Goal: Task Accomplishment & Management: Complete application form

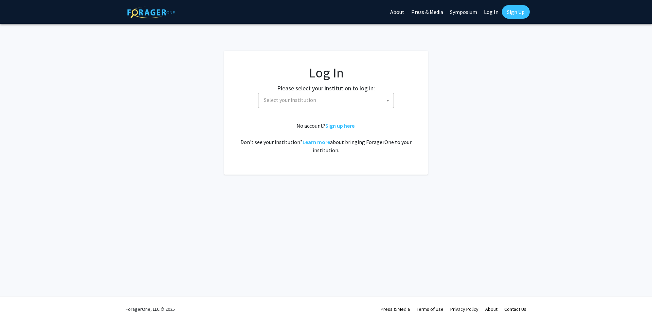
click at [313, 100] on span "Select your institution" at bounding box center [290, 99] width 52 height 7
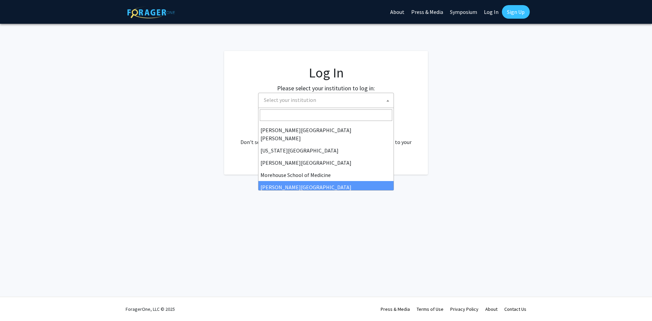
scroll to position [136, 0]
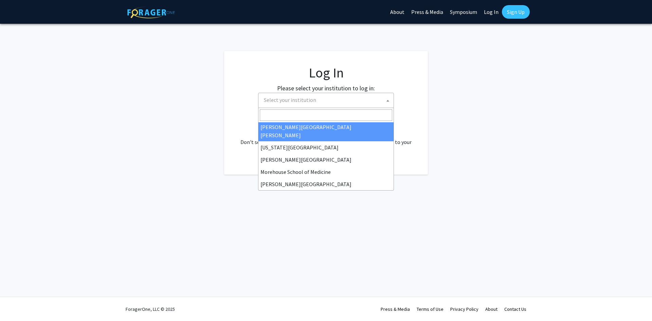
select select "1"
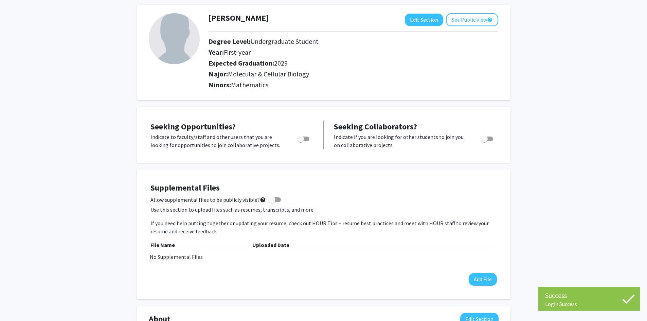
scroll to position [34, 0]
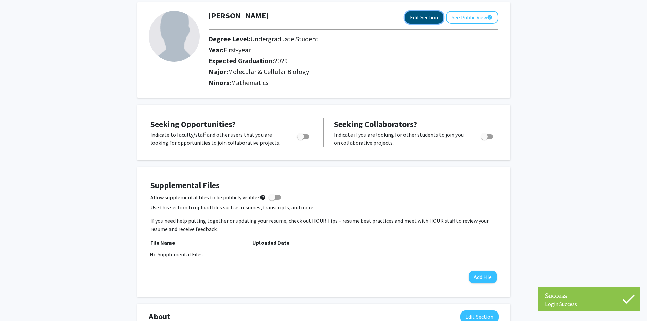
click at [416, 22] on button "Edit Section" at bounding box center [424, 17] width 38 height 13
select select "first-year"
select select "2029"
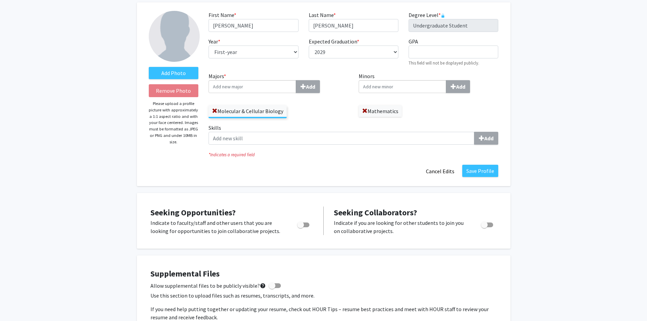
click at [296, 86] on input "Minors Add" at bounding box center [253, 86] width 88 height 13
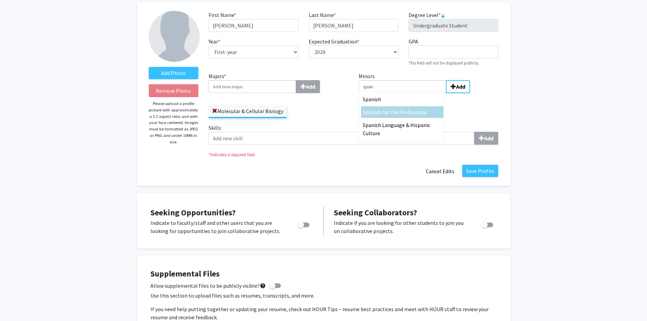
type input "span"
click at [410, 112] on span "ish for the Professions" at bounding box center [400, 112] width 53 height 7
click at [410, 93] on input "span" at bounding box center [403, 86] width 88 height 13
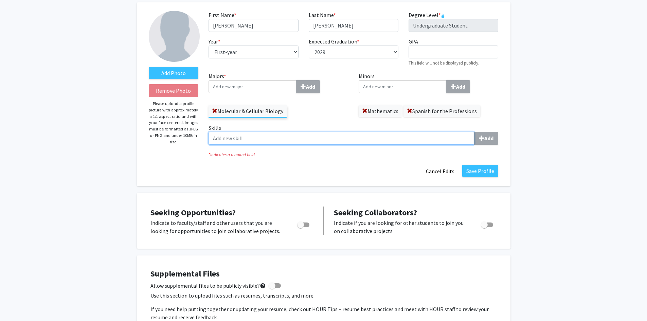
click at [288, 134] on input "Skills Add" at bounding box center [342, 138] width 266 height 13
type input "s"
type input "S"
type input "Speaks Spanish"
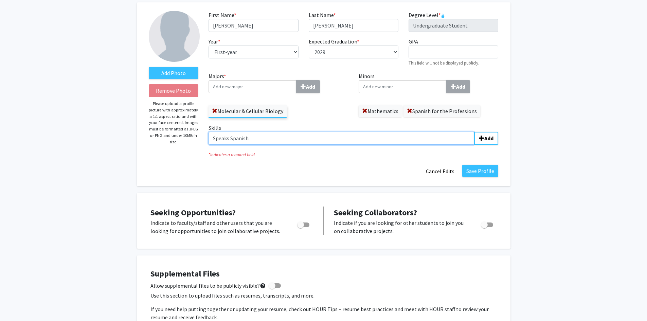
drag, startPoint x: 257, startPoint y: 139, endPoint x: 142, endPoint y: 141, distance: 115.5
click at [151, 135] on form "Add Photo Remove Photo Please upload a profile picture with approximately a 1:1…" at bounding box center [324, 94] width 360 height 167
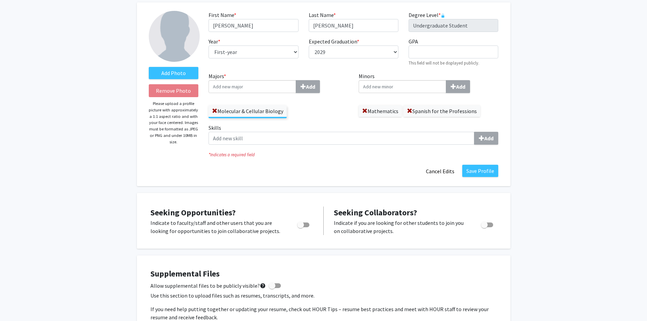
click at [300, 225] on span "Toggle" at bounding box center [300, 224] width 7 height 7
click at [300, 227] on input "Are you actively seeking opportunities?" at bounding box center [300, 227] width 0 height 0
checkbox input "true"
click at [486, 223] on span "Toggle" at bounding box center [484, 224] width 7 height 7
click at [484, 227] on input "Would you like to receive other student requests to work with you?" at bounding box center [484, 227] width 0 height 0
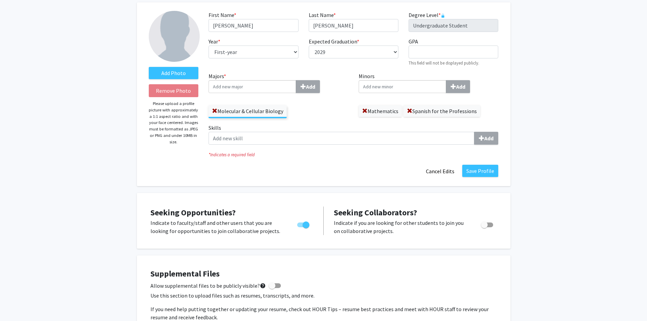
checkbox input "true"
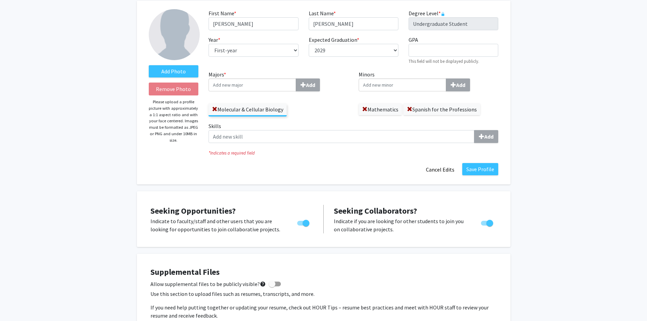
scroll to position [30, 0]
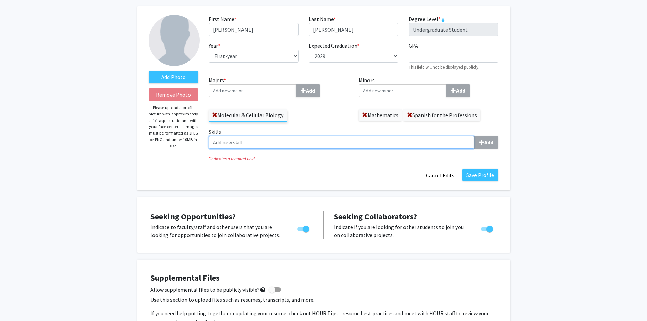
click at [235, 148] on input "Skills Add" at bounding box center [342, 142] width 266 height 13
type input "Student-Athlete"
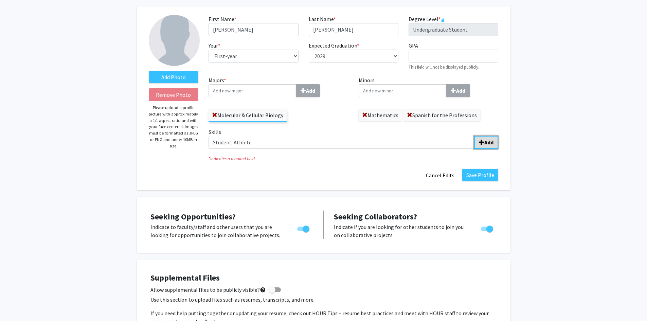
click at [490, 143] on b "Add" at bounding box center [488, 142] width 9 height 7
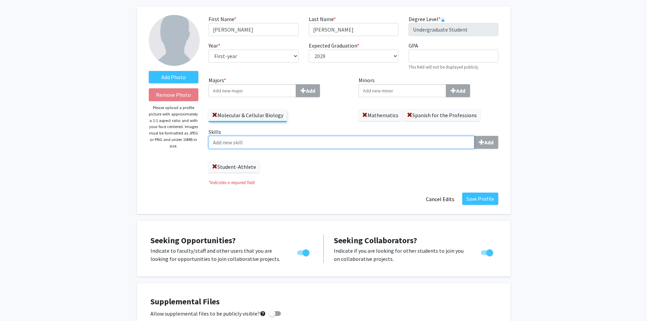
click at [254, 139] on input "Skills Add" at bounding box center [342, 142] width 266 height 13
type input "Spanish-Speaker"
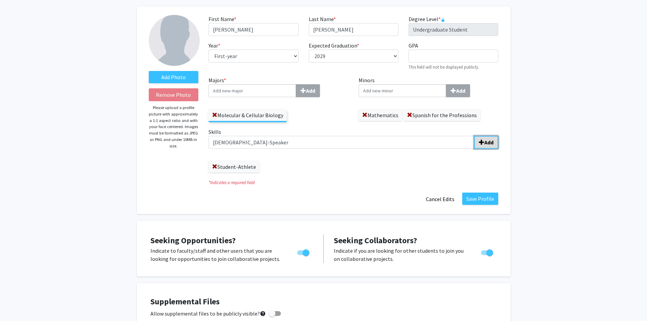
click at [482, 147] on button "Add" at bounding box center [486, 142] width 24 height 13
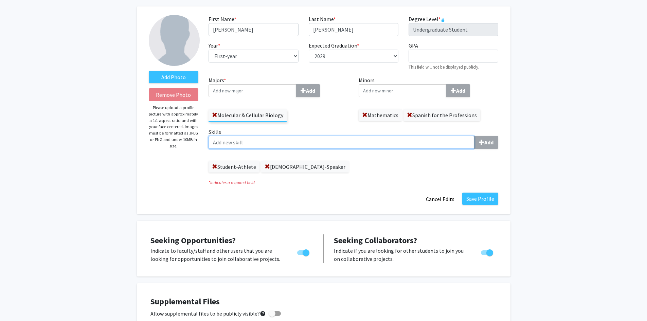
click at [263, 143] on input "Skills Add" at bounding box center [342, 142] width 266 height 13
type input "Exposure to research"
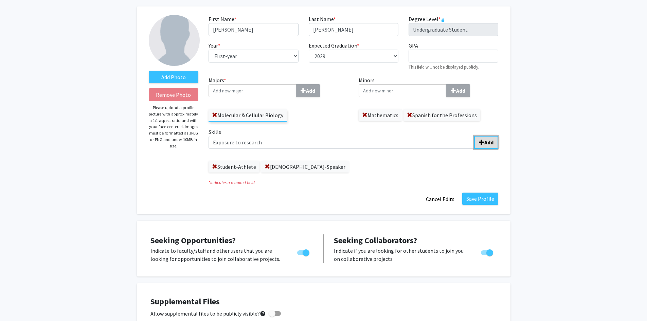
click at [484, 143] on span "submit" at bounding box center [481, 142] width 5 height 5
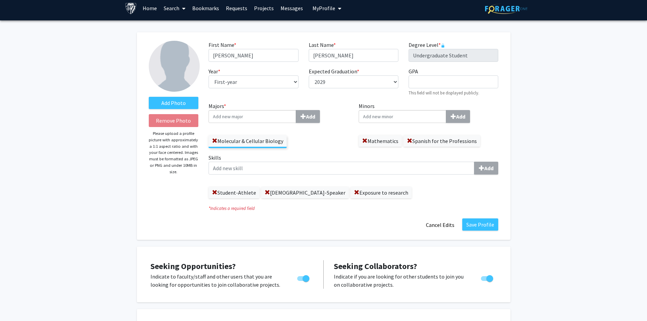
scroll to position [0, 0]
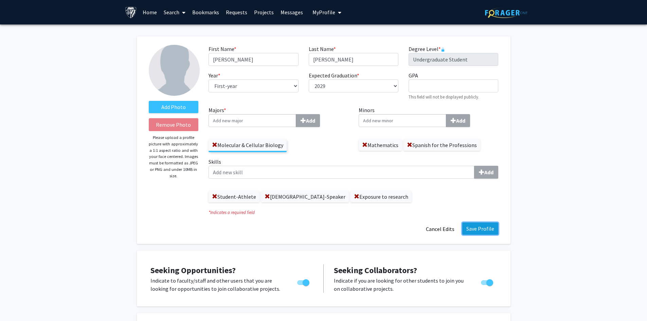
click at [481, 232] on button "Save Profile" at bounding box center [480, 228] width 36 height 12
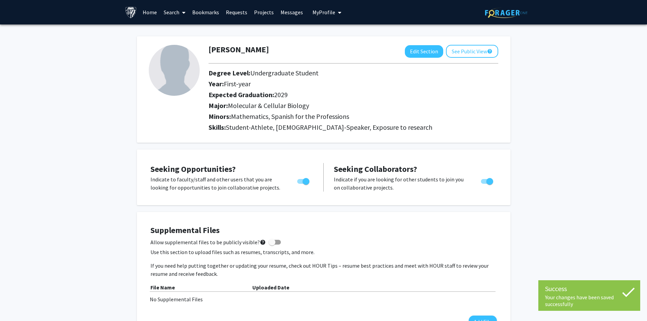
click at [141, 12] on link "Home" at bounding box center [149, 12] width 21 height 24
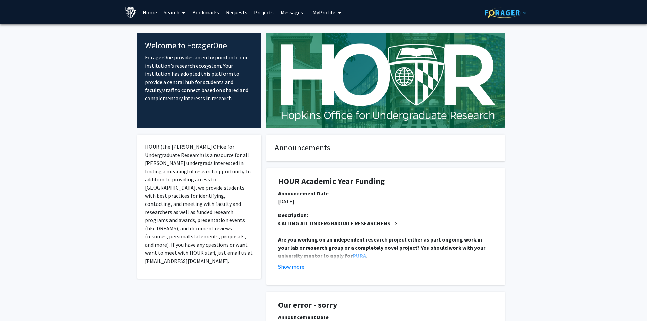
click at [174, 17] on link "Search" at bounding box center [174, 12] width 29 height 24
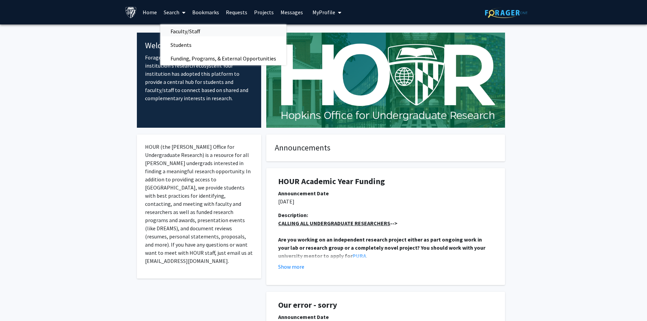
click at [203, 31] on span "Faculty/Staff" at bounding box center [185, 31] width 50 height 14
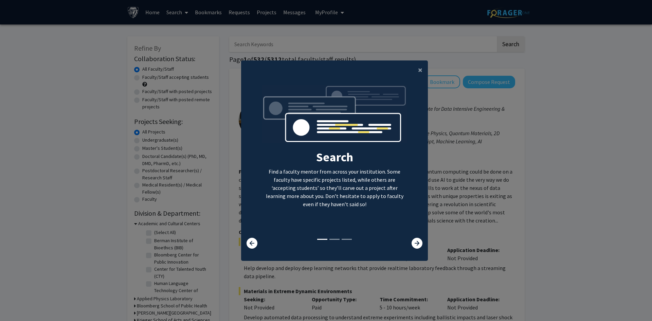
click at [410, 236] on div "Search Find a faculty mentor from across your institution. Some faculty have sp…" at bounding box center [334, 161] width 186 height 153
click at [413, 240] on icon at bounding box center [417, 243] width 11 height 11
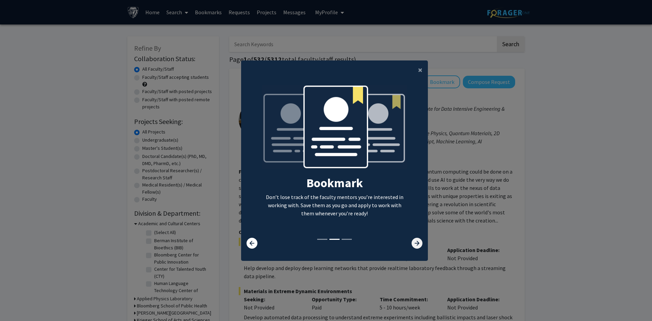
click at [414, 240] on icon at bounding box center [417, 243] width 11 height 11
click at [415, 240] on icon at bounding box center [417, 243] width 11 height 11
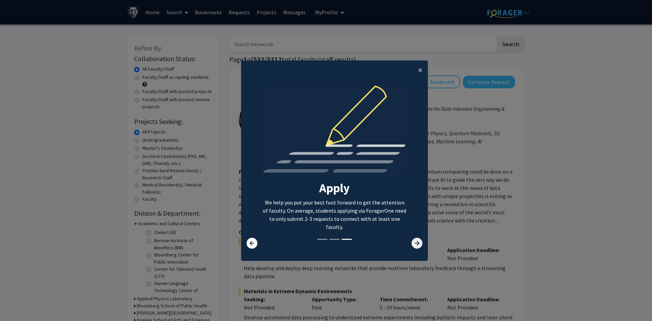
click at [416, 242] on icon at bounding box center [417, 243] width 11 height 11
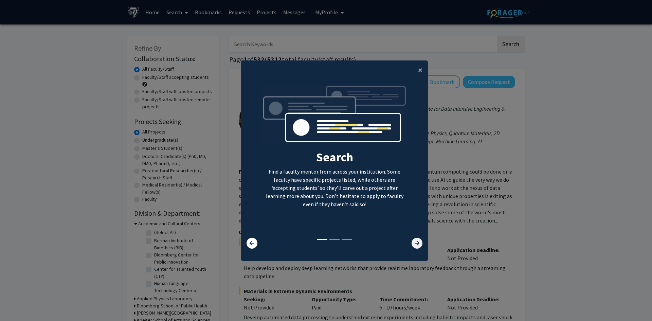
click at [416, 241] on icon at bounding box center [417, 243] width 11 height 11
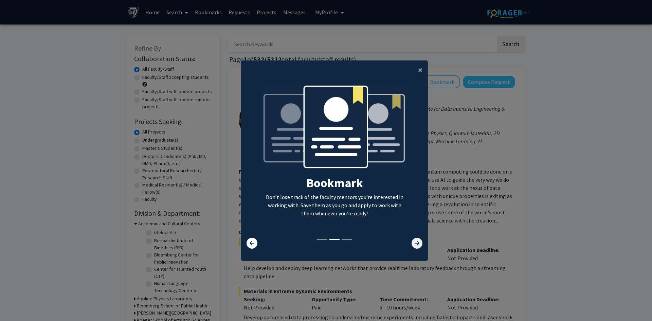
click at [416, 241] on icon at bounding box center [417, 243] width 11 height 11
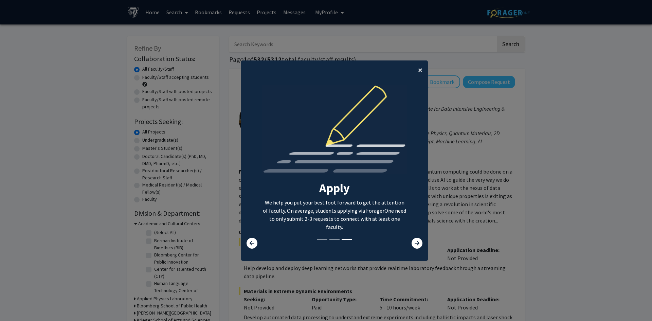
click at [413, 68] on button "×" at bounding box center [420, 69] width 15 height 19
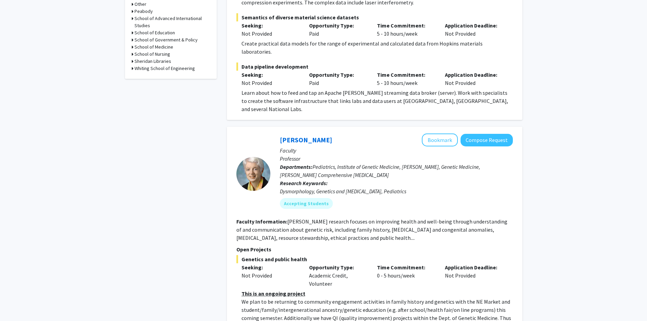
scroll to position [340, 0]
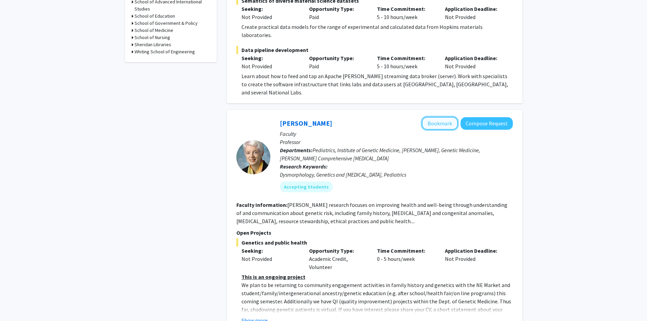
click at [441, 117] on button "Bookmark" at bounding box center [440, 123] width 36 height 13
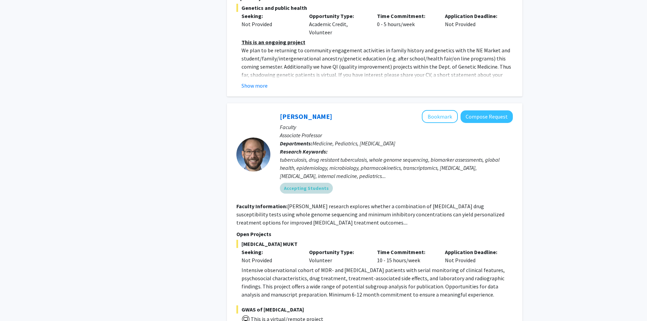
scroll to position [577, 0]
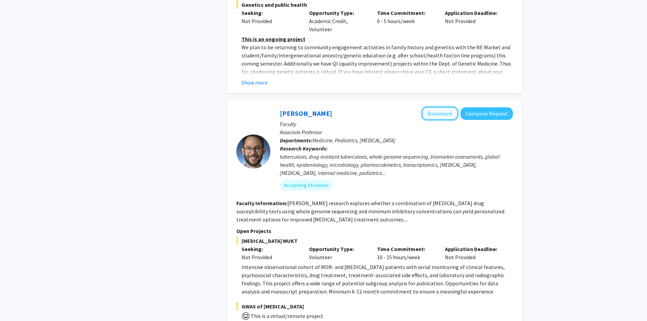
click at [444, 107] on button "Bookmark" at bounding box center [440, 113] width 36 height 13
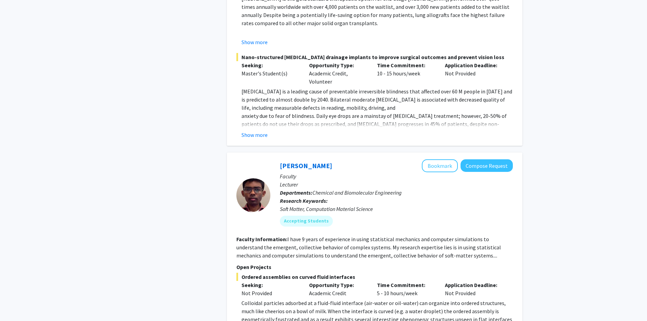
scroll to position [1358, 0]
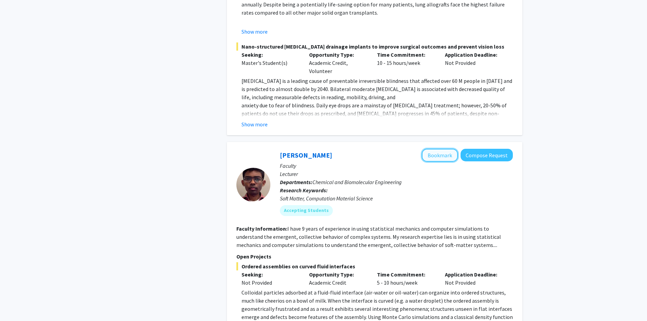
click at [438, 149] on button "Bookmark" at bounding box center [440, 155] width 36 height 13
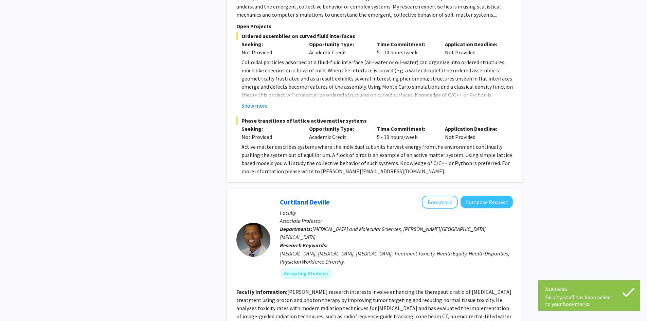
scroll to position [1596, 0]
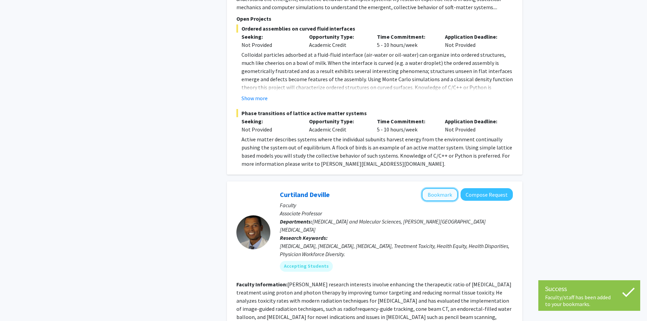
click at [449, 188] on button "Bookmark" at bounding box center [440, 194] width 36 height 13
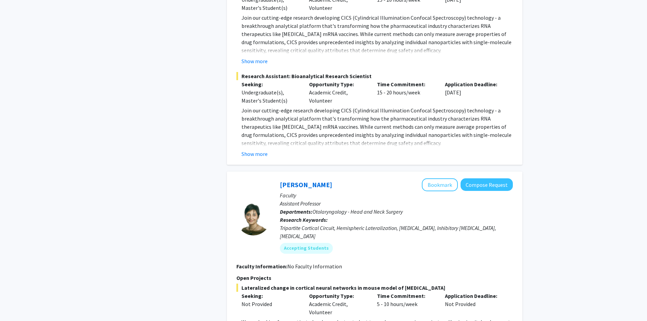
scroll to position [2683, 0]
click at [436, 178] on button "Bookmark" at bounding box center [440, 184] width 36 height 13
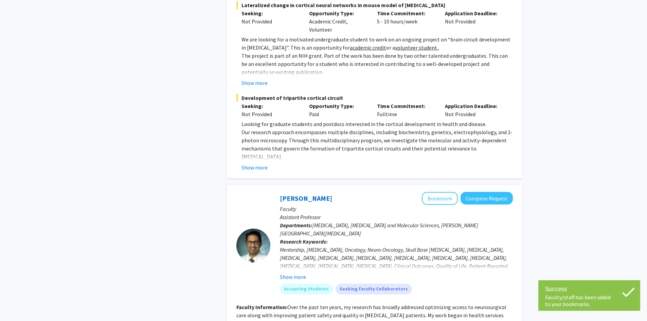
scroll to position [2988, 0]
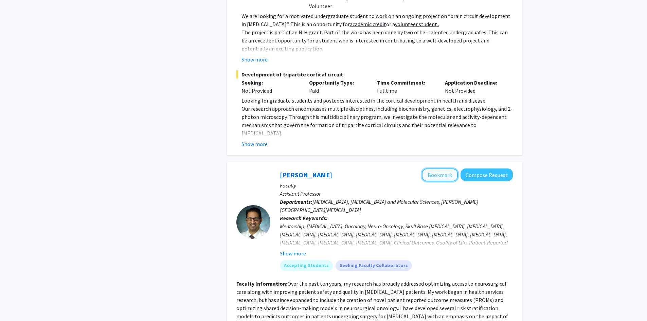
click at [433, 168] on button "Bookmark" at bounding box center [440, 174] width 36 height 13
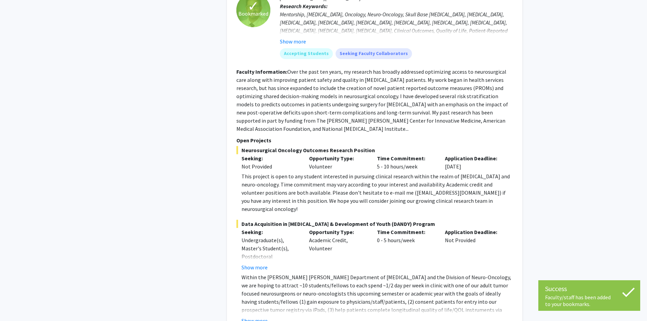
scroll to position [3204, 0]
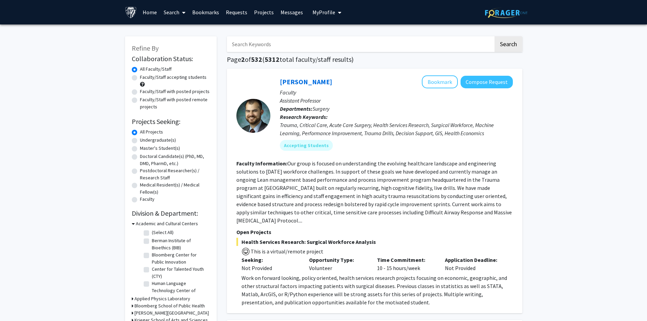
click at [140, 140] on label "Undergraduate(s)" at bounding box center [158, 140] width 36 height 7
click at [140, 140] on input "Undergraduate(s)" at bounding box center [142, 139] width 4 height 4
radio input "true"
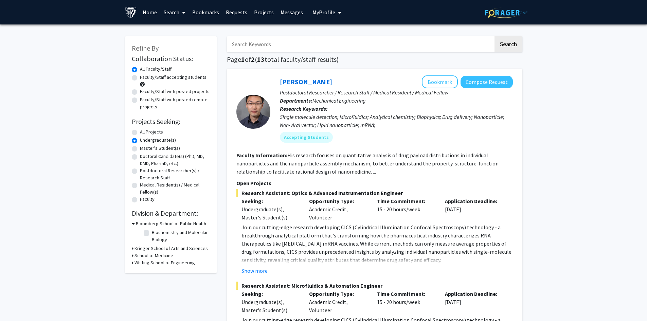
click at [143, 249] on h3 "Krieger School of Arts and Sciences" at bounding box center [170, 248] width 73 height 7
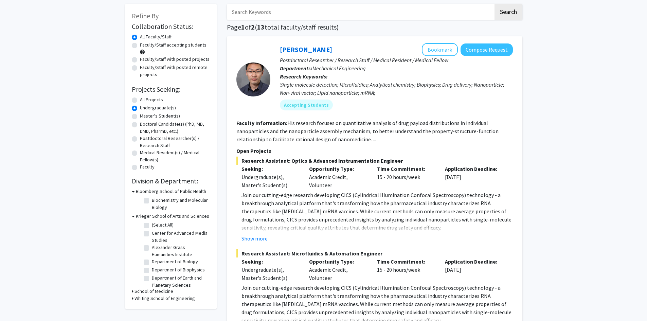
scroll to position [34, 0]
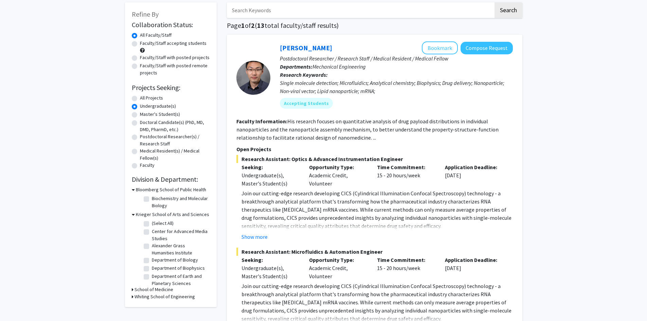
click at [169, 290] on h3 "School of Medicine" at bounding box center [153, 289] width 39 height 7
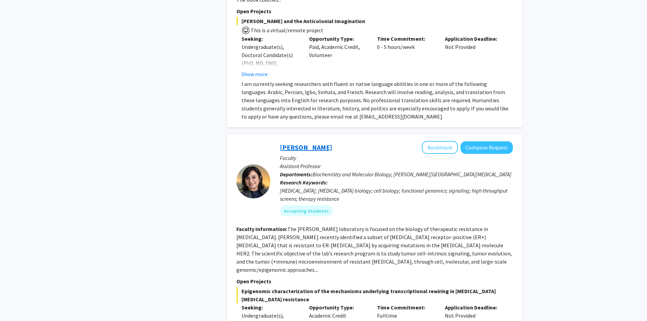
scroll to position [1936, 0]
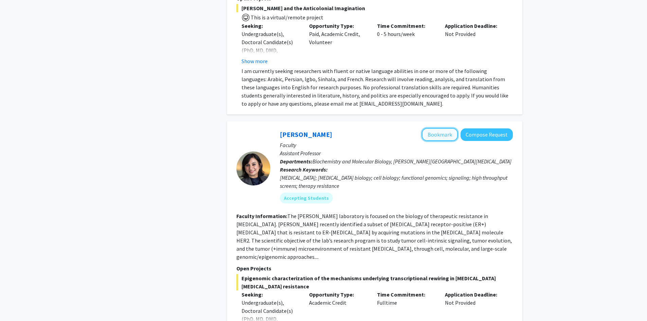
click at [439, 128] on button "Bookmark" at bounding box center [440, 134] width 36 height 13
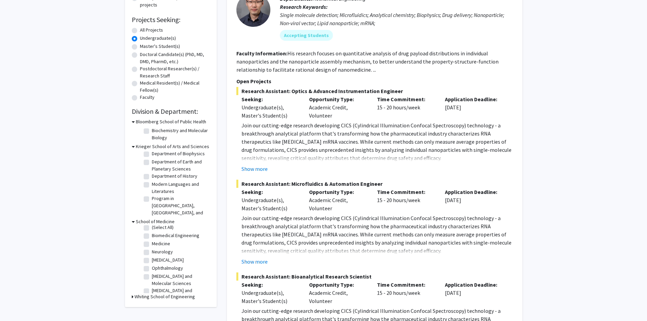
scroll to position [0, 0]
click at [152, 229] on label "(Select All)" at bounding box center [163, 230] width 22 height 7
click at [152, 229] on input "(Select All)" at bounding box center [154, 229] width 4 height 4
checkbox input "true"
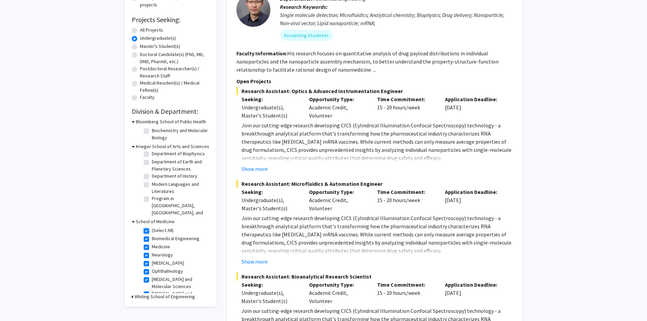
checkbox input "true"
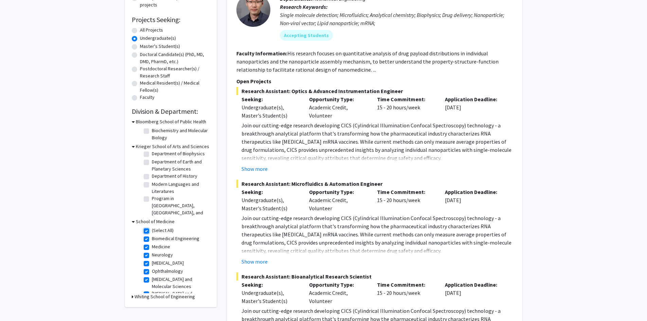
checkbox input "true"
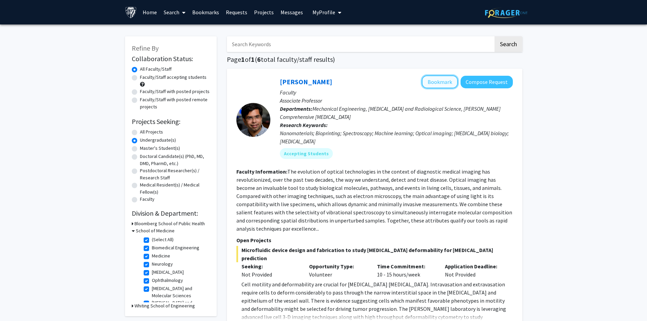
click at [441, 79] on button "Bookmark" at bounding box center [440, 81] width 36 height 13
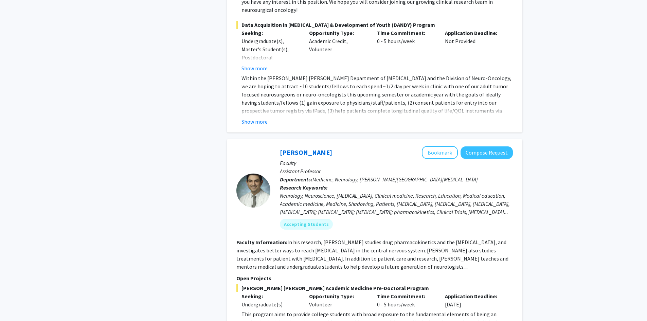
scroll to position [1257, 0]
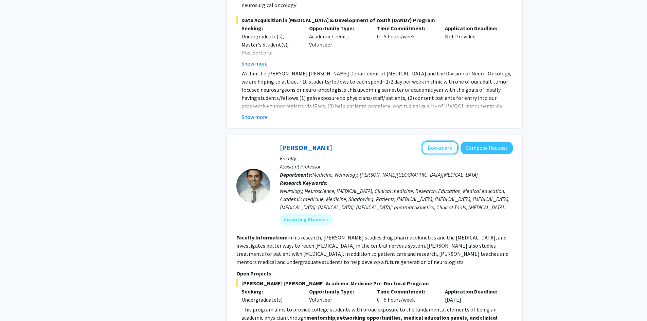
click at [430, 141] on button "Bookmark" at bounding box center [440, 147] width 36 height 13
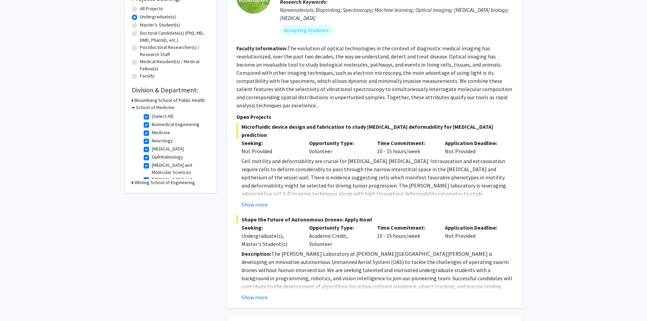
scroll to position [0, 0]
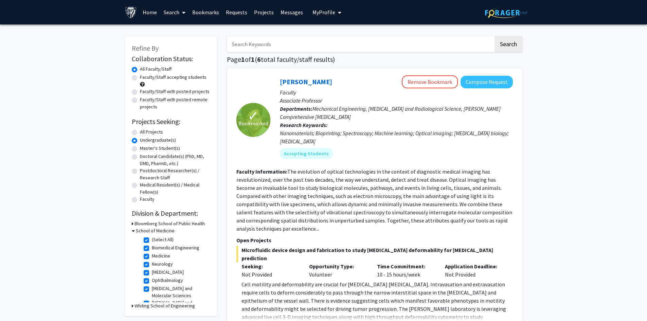
click at [325, 11] on span "My Profile" at bounding box center [323, 12] width 23 height 7
click at [211, 15] on link "Bookmarks" at bounding box center [206, 12] width 34 height 24
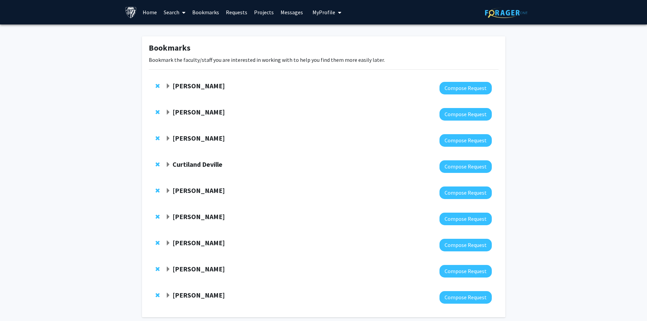
click at [186, 85] on strong "[PERSON_NAME]" at bounding box center [199, 86] width 52 height 8
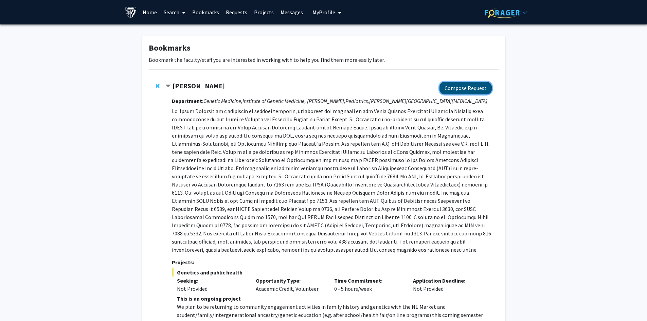
click at [455, 84] on button "Compose Request" at bounding box center [465, 88] width 52 height 13
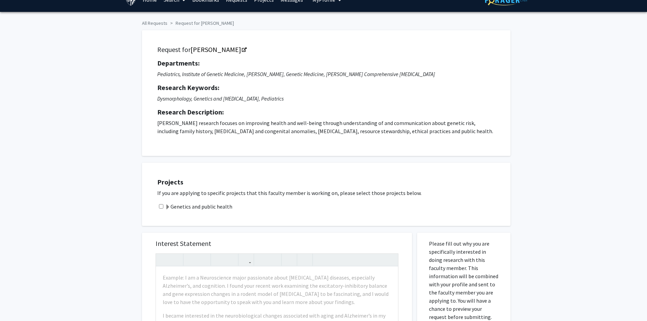
scroll to position [34, 0]
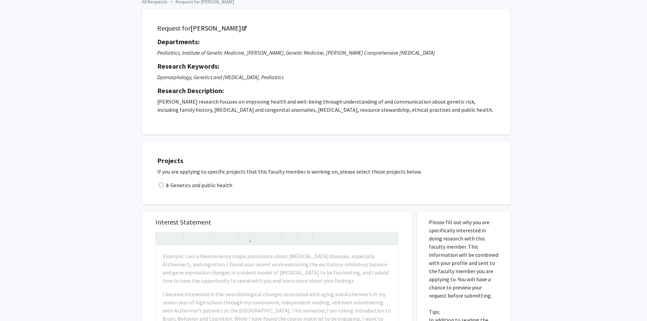
click at [171, 187] on label "Genetics and public health" at bounding box center [198, 185] width 67 height 8
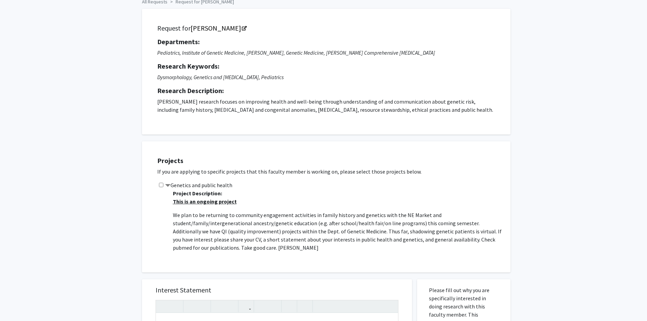
click at [171, 186] on label "Genetics and public health" at bounding box center [198, 185] width 67 height 8
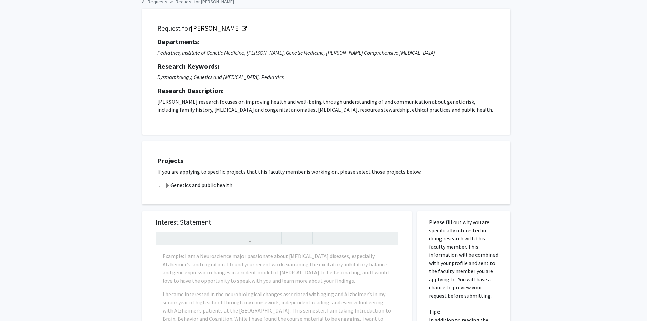
click at [158, 185] on div "Genetics and public health" at bounding box center [330, 185] width 346 height 8
click at [160, 184] on input "checkbox" at bounding box center [161, 185] width 4 height 4
checkbox input "true"
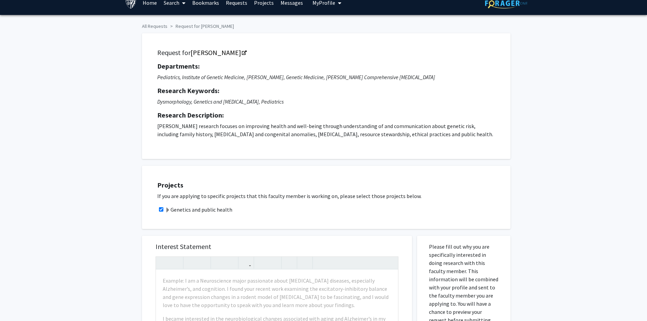
scroll to position [0, 0]
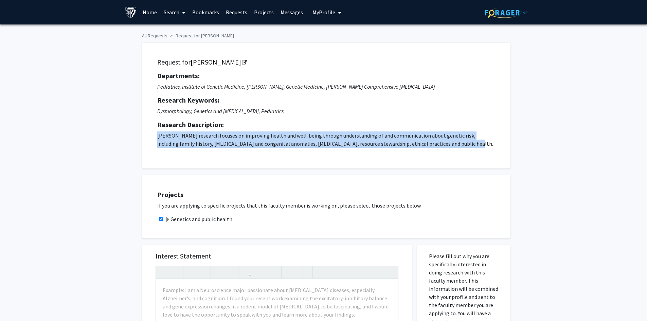
drag, startPoint x: 155, startPoint y: 133, endPoint x: 481, endPoint y: 152, distance: 326.2
click at [481, 152] on div "Request for Joann Bodurtha Departments: Pediatrics, Institute of Genetic Medici…" at bounding box center [325, 105] width 351 height 109
copy p "Dr. Bodurtha’s research focuses on improving health and well-being through unde…"
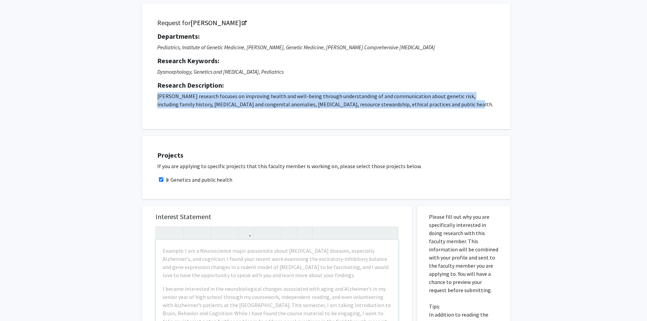
scroll to position [90, 0]
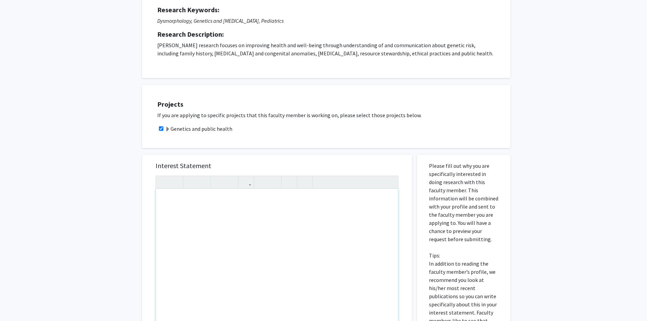
paste div "Note to users with screen readers: Please press Alt+0 or Option+0 to deactivate…"
type textarea "<p>I am eager to contribute to your research on genetic risk communication and …"
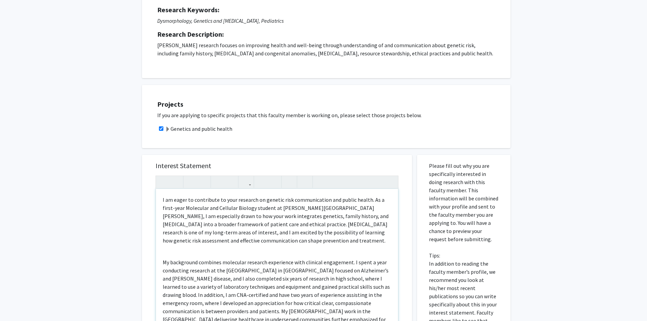
click at [163, 262] on p "My background combines molecular research experience with clinical engagement. …" at bounding box center [277, 294] width 229 height 73
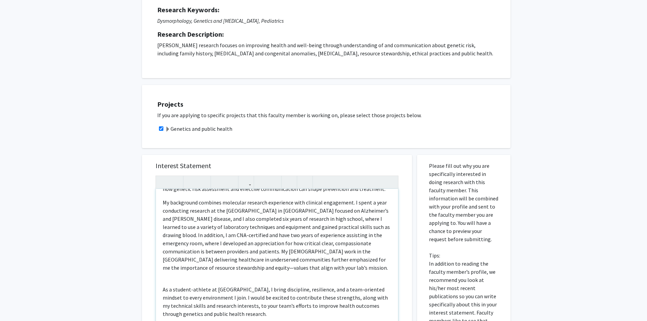
scroll to position [59, 0]
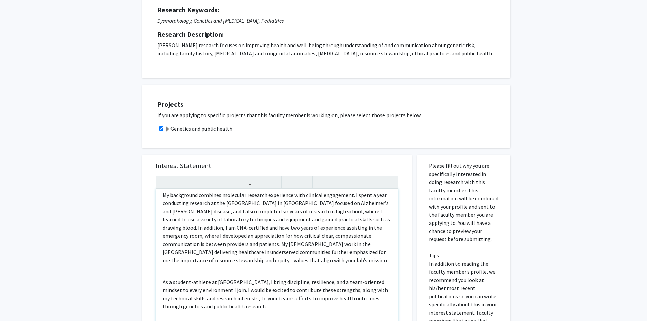
click at [161, 282] on div "I am eager to contribute to your research on genetic risk communication and pub…" at bounding box center [277, 267] width 242 height 156
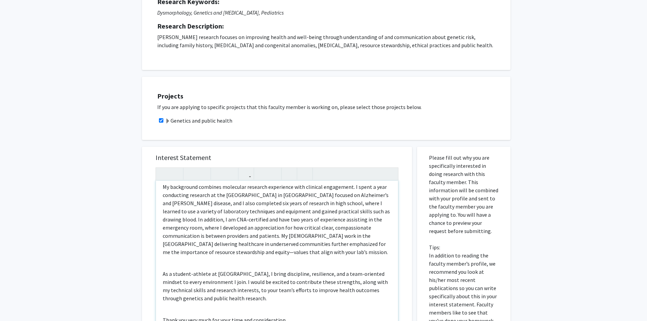
type textarea "<p>I am eager to contribute to your research on genetic risk communication and …"
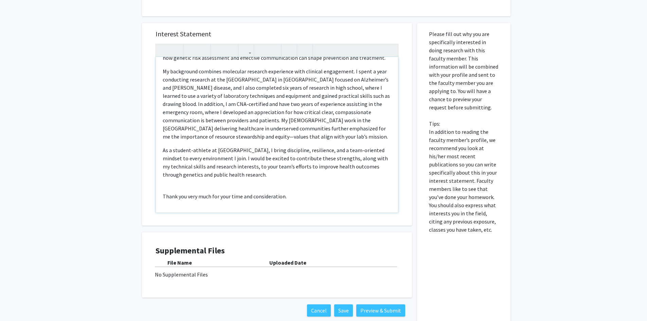
scroll to position [226, 0]
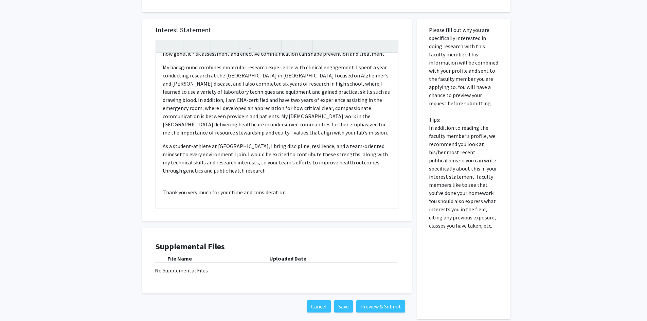
click at [187, 270] on div "No Supplemental Files" at bounding box center [277, 270] width 244 height 8
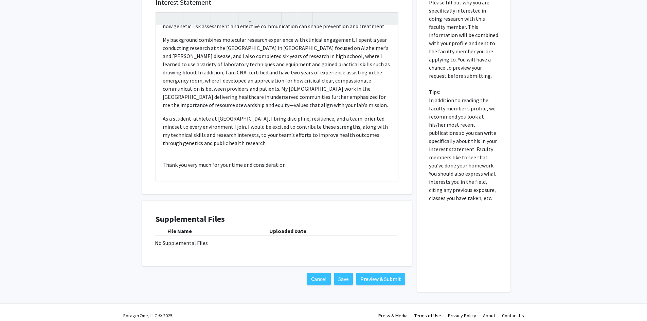
scroll to position [260, 0]
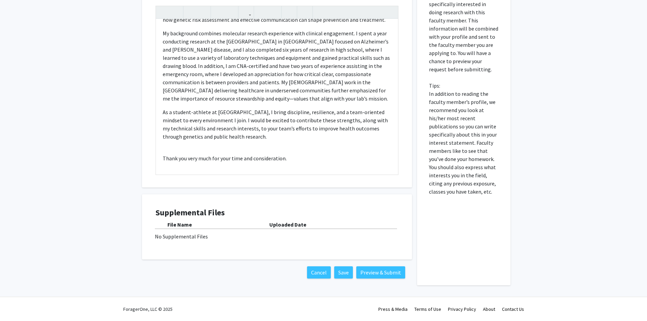
click at [285, 232] on div "No Supplemental Files" at bounding box center [277, 236] width 244 height 8
click at [299, 236] on div "No Supplemental Files" at bounding box center [277, 236] width 244 height 8
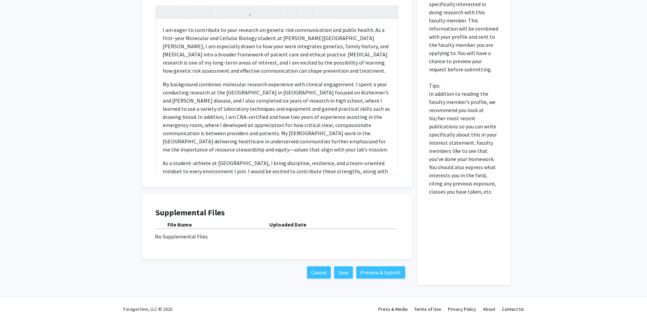
click at [183, 237] on div "No Supplemental Files" at bounding box center [277, 236] width 244 height 8
click at [289, 231] on div "File Name Uploaded Date No Supplemental Files" at bounding box center [277, 230] width 243 height 20
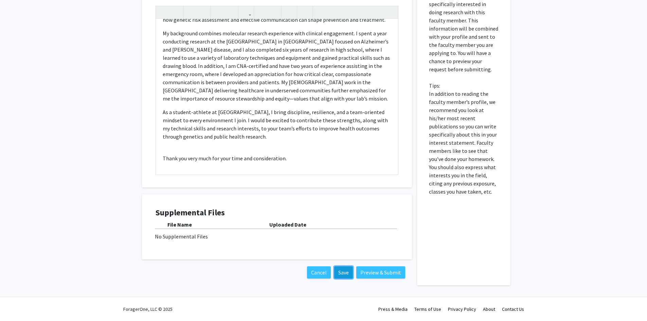
click at [346, 276] on button "Save" at bounding box center [343, 272] width 19 height 12
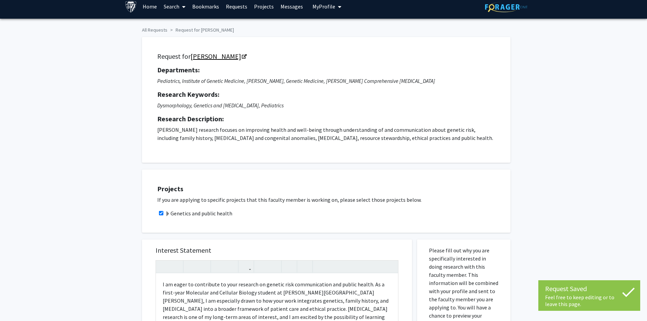
scroll to position [0, 0]
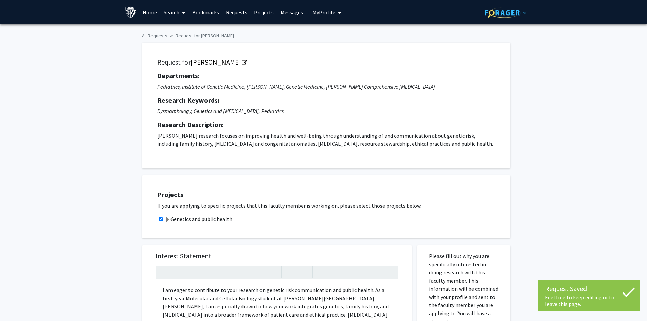
click at [327, 11] on span "My Profile" at bounding box center [323, 12] width 23 height 7
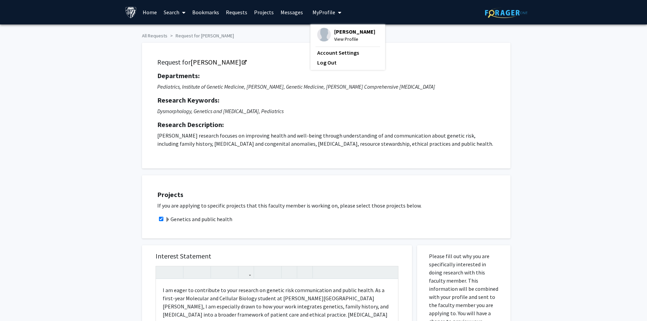
click at [331, 65] on div "Alessandro Pereira View Profile Account Settings Log Out" at bounding box center [347, 47] width 75 height 46
click at [331, 57] on link "Account Settings" at bounding box center [347, 53] width 61 height 8
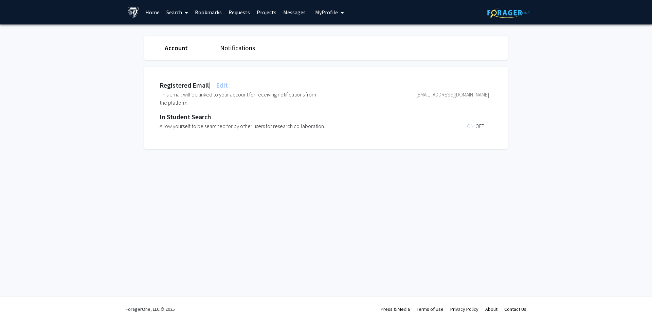
click at [333, 11] on span "My Profile" at bounding box center [326, 12] width 23 height 7
click at [213, 12] on link "Bookmarks" at bounding box center [209, 12] width 34 height 24
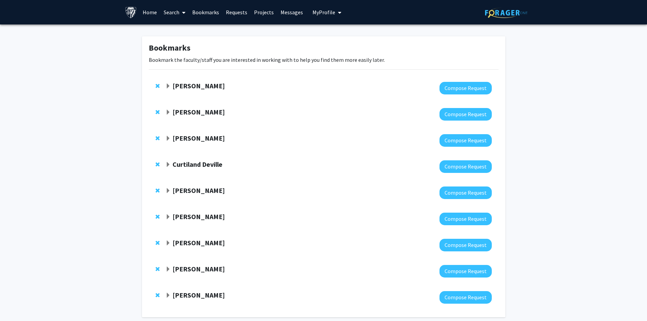
click at [198, 85] on strong "[PERSON_NAME]" at bounding box center [199, 86] width 52 height 8
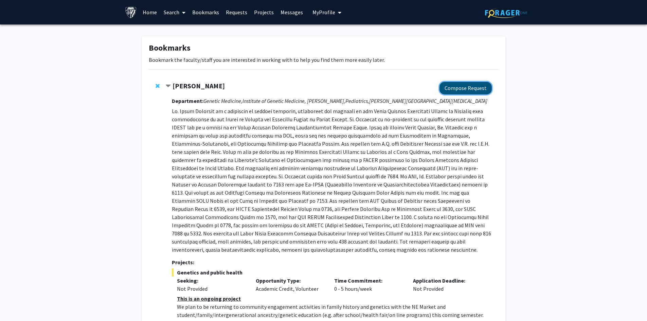
click at [448, 87] on button "Compose Request" at bounding box center [465, 88] width 52 height 13
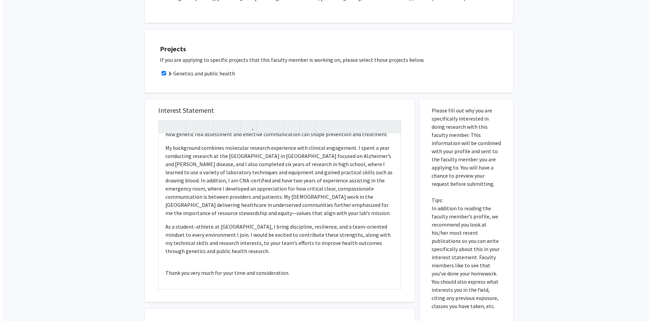
scroll to position [260, 0]
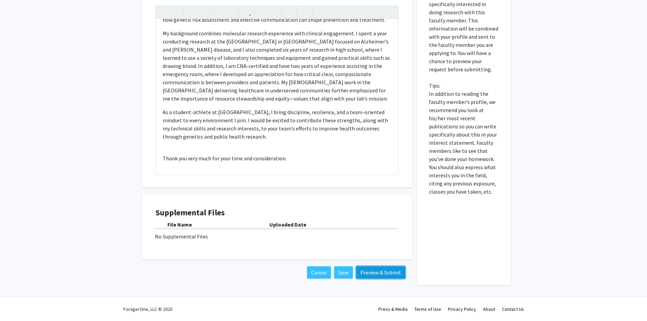
click at [374, 274] on button "Preview & Submit" at bounding box center [380, 272] width 49 height 12
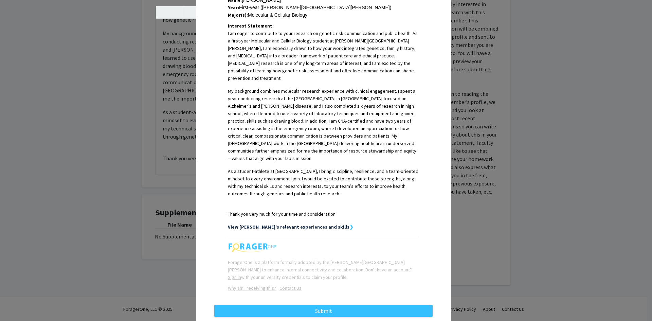
scroll to position [168, 0]
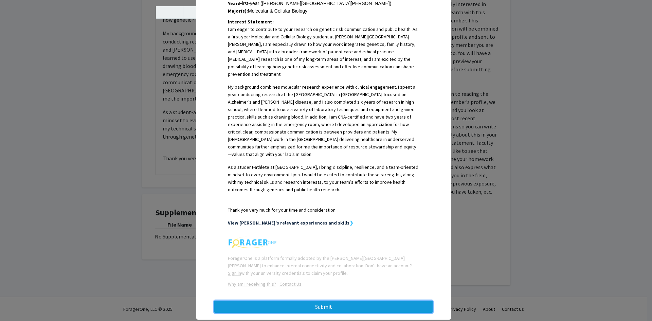
click at [308, 301] on button "Submit" at bounding box center [323, 307] width 218 height 12
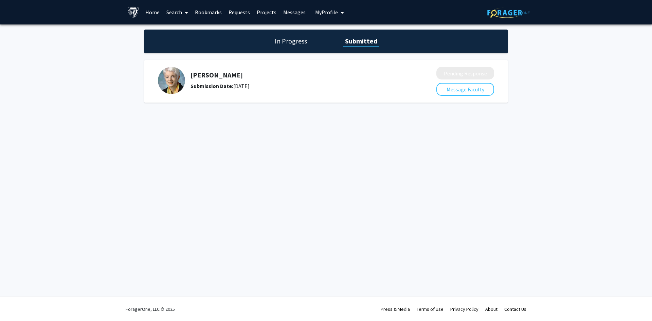
click at [206, 8] on link "Bookmarks" at bounding box center [209, 12] width 34 height 24
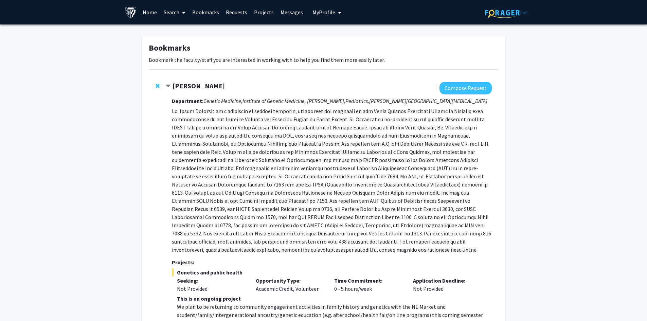
click at [177, 85] on strong "[PERSON_NAME]" at bounding box center [199, 86] width 52 height 8
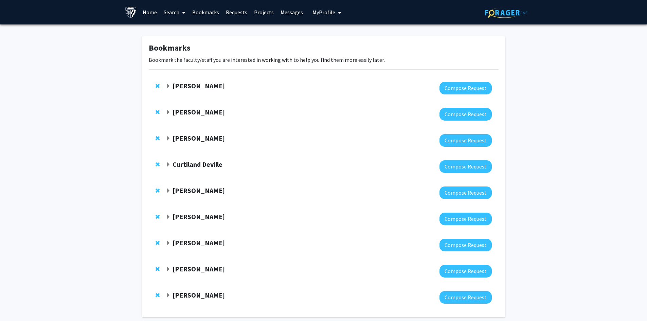
click at [194, 115] on strong "[PERSON_NAME]" at bounding box center [199, 112] width 52 height 8
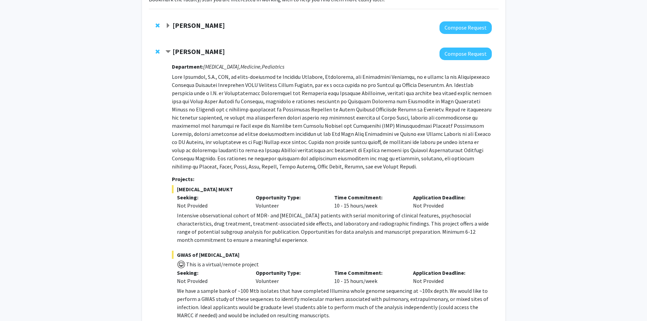
scroll to position [102, 0]
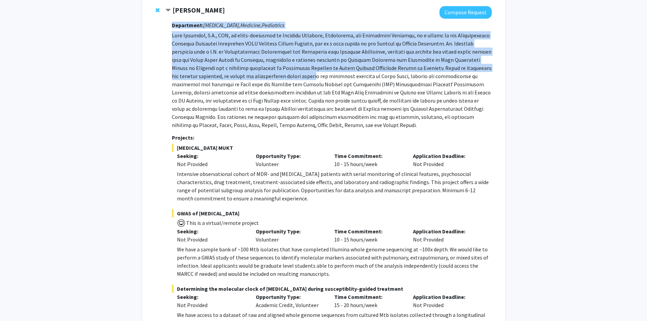
drag, startPoint x: 171, startPoint y: 36, endPoint x: 260, endPoint y: 78, distance: 98.3
click at [260, 78] on div "Jeffrey Tornheim Compose Request Department: Infectious Diseases, Medicine, Ped…" at bounding box center [328, 190] width 326 height 369
click at [230, 70] on p at bounding box center [332, 80] width 320 height 98
click at [167, 58] on div "Jeffrey Tornheim Compose Request Department: Infectious Diseases, Medicine, Ped…" at bounding box center [328, 190] width 326 height 369
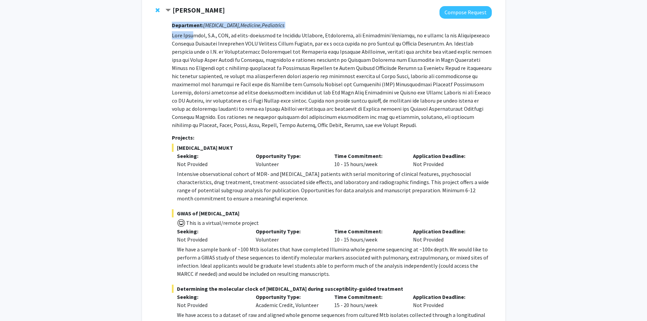
drag, startPoint x: 171, startPoint y: 35, endPoint x: 192, endPoint y: 39, distance: 20.8
click at [192, 39] on div "Jeffrey Tornheim Compose Request Department: Infectious Diseases, Medicine, Ped…" at bounding box center [328, 190] width 326 height 369
click at [156, 67] on div "Jeffrey Tornheim Compose Request Department: Infectious Diseases, Medicine, Ped…" at bounding box center [324, 190] width 350 height 382
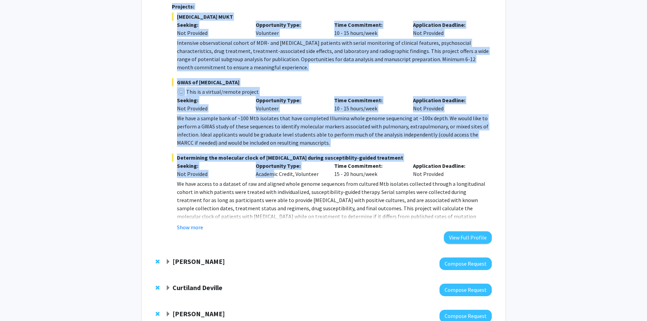
scroll to position [238, 0]
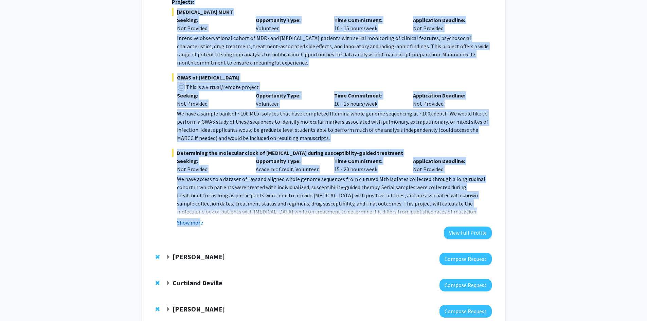
drag, startPoint x: 167, startPoint y: 20, endPoint x: 197, endPoint y: 221, distance: 204.0
click at [199, 222] on div "Jeffrey Tornheim Compose Request Department: Infectious Diseases, Medicine, Ped…" at bounding box center [328, 54] width 326 height 369
click at [196, 221] on button "Show more" at bounding box center [190, 222] width 26 height 8
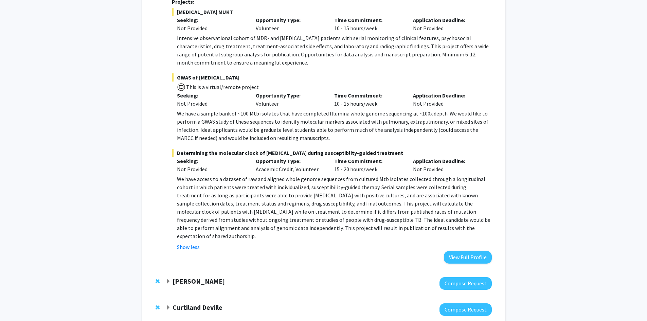
click at [230, 248] on div "Department: Infectious Diseases, Medicine, Pediatrics Projects: MDR-TB MUKT See…" at bounding box center [332, 73] width 320 height 381
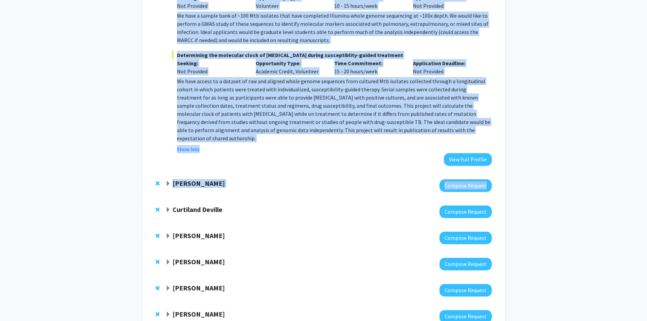
scroll to position [340, 0]
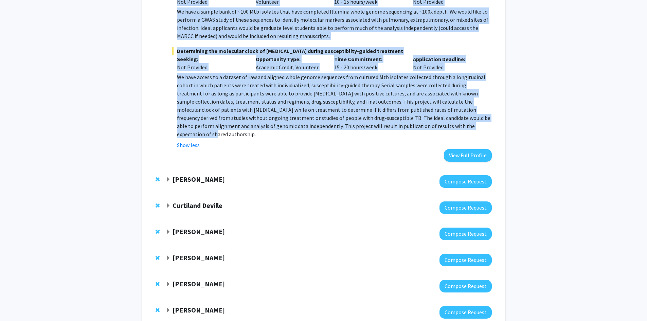
drag, startPoint x: 166, startPoint y: 33, endPoint x: 372, endPoint y: 123, distance: 224.6
click at [174, 102] on fg-read-more "We have access to a dataset of raw and aligned whole genome sequences from cult…" at bounding box center [332, 111] width 320 height 76
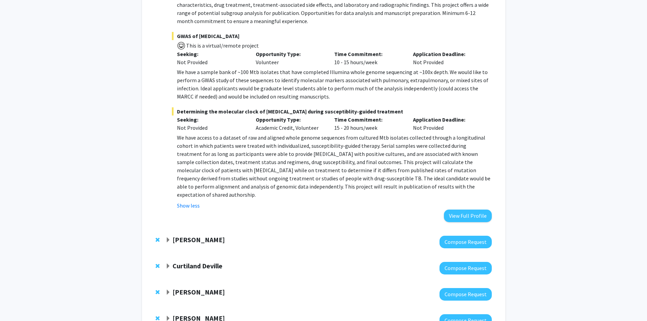
scroll to position [238, 0]
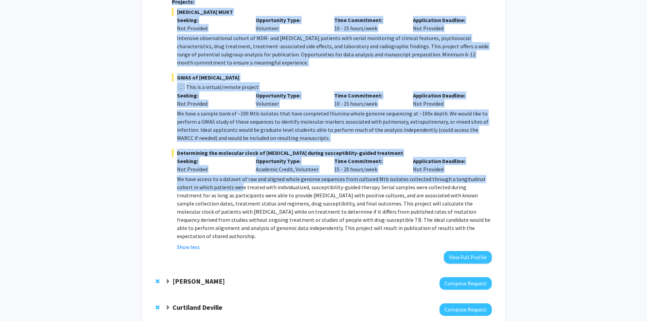
drag, startPoint x: 172, startPoint y: 178, endPoint x: 242, endPoint y: 188, distance: 71.5
click at [242, 188] on div "Jeffrey Tornheim Compose Request Department: Infectious Diseases, Medicine, Ped…" at bounding box center [328, 66] width 326 height 393
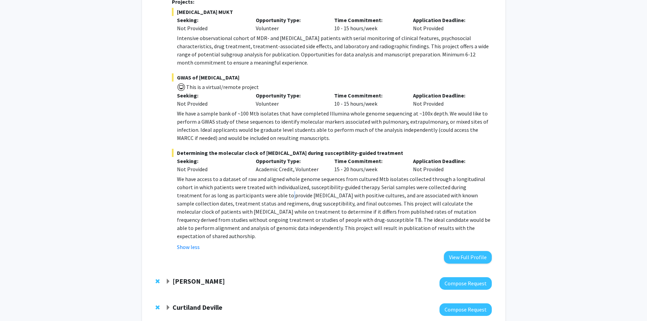
click at [259, 199] on p "We have access to a dataset of raw and aligned whole genome sequences from cult…" at bounding box center [334, 207] width 314 height 65
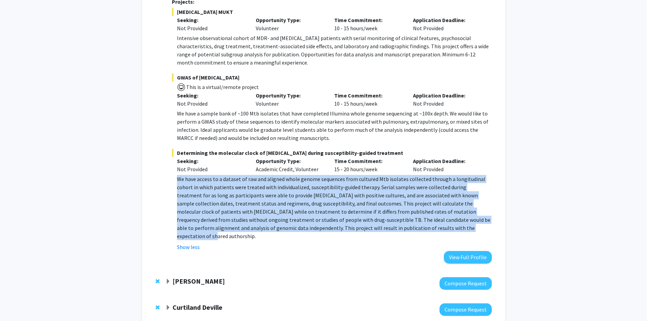
drag, startPoint x: 178, startPoint y: 177, endPoint x: 418, endPoint y: 230, distance: 245.7
click at [418, 230] on fg-read-more "We have access to a dataset of raw and aligned whole genome sequences from cult…" at bounding box center [332, 213] width 320 height 76
copy p "We have access to a dataset of raw and aligned whole genome sequences from cult…"
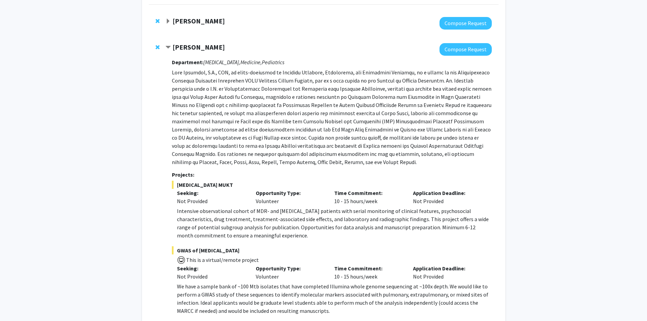
scroll to position [34, 0]
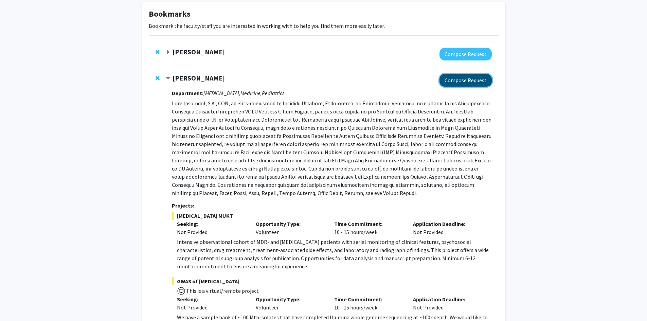
click at [444, 83] on button "Compose Request" at bounding box center [465, 80] width 52 height 13
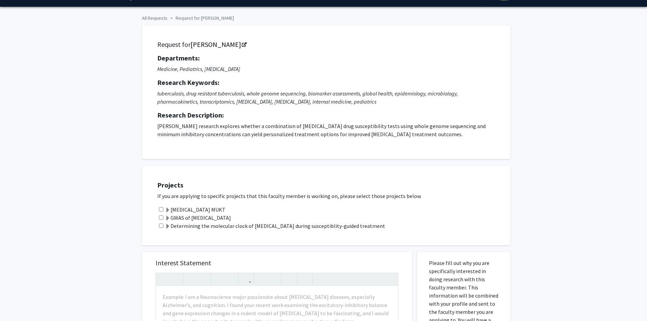
scroll to position [102, 0]
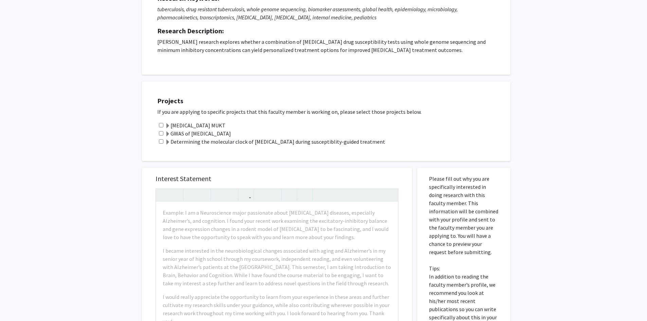
click at [160, 124] on input "checkbox" at bounding box center [161, 125] width 4 height 4
checkbox input "true"
click at [160, 132] on input "checkbox" at bounding box center [161, 133] width 4 height 4
checkbox input "true"
click at [160, 142] on input "checkbox" at bounding box center [161, 141] width 4 height 4
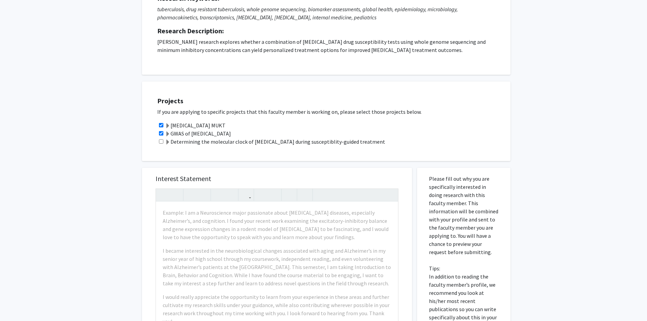
checkbox input "true"
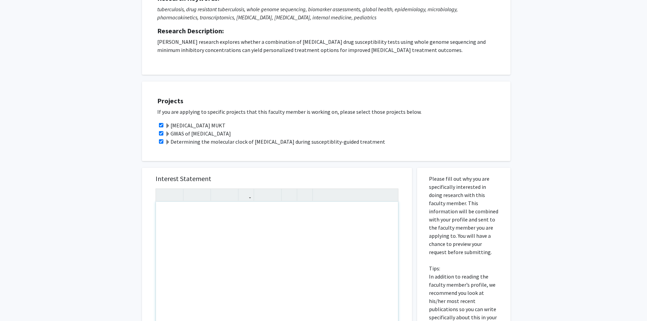
paste div "Note to users with screen readers: Please press Alt+0 or Option+0 to deactivate…"
type textarea "<p>I am writing to express my enthusiasm for the opportunity to contribute to y…"
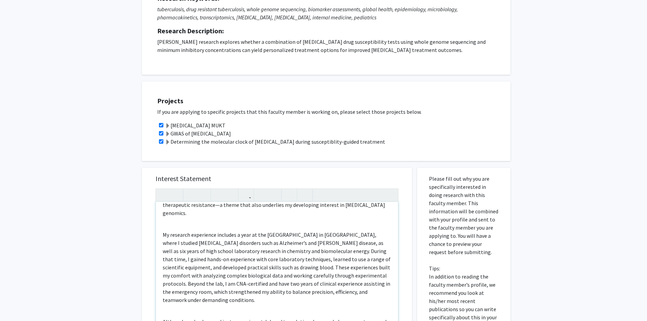
scroll to position [70, 0]
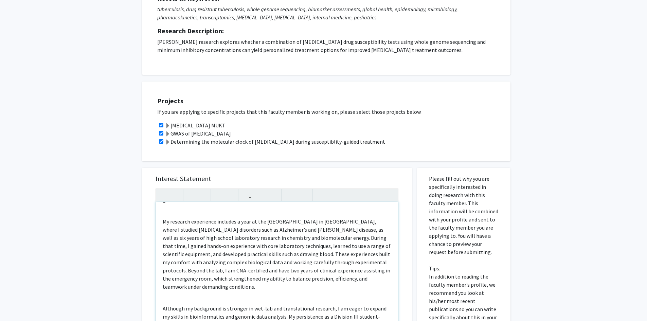
click at [164, 217] on p "My research experience includes a year at the Brain Center in Miami, where I st…" at bounding box center [277, 253] width 229 height 73
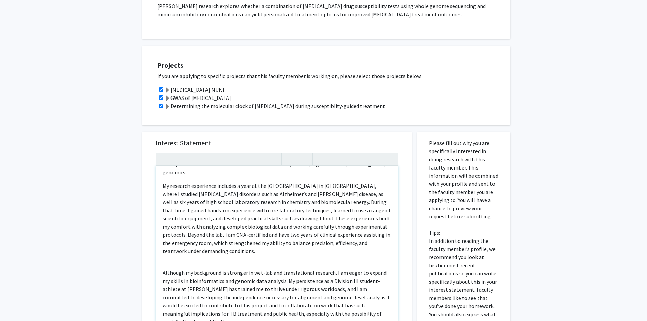
scroll to position [144, 0]
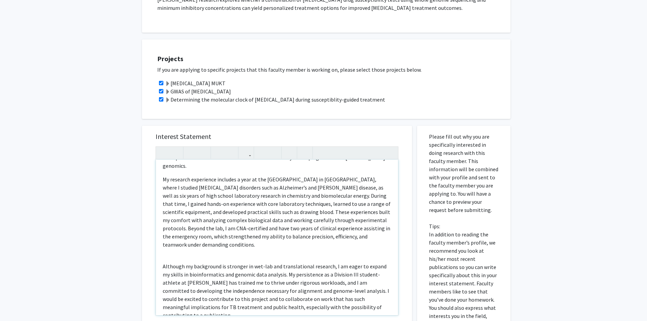
click at [162, 258] on div "I am writing to express my enthusiasm for the opportunity to contribute to your…" at bounding box center [277, 238] width 242 height 156
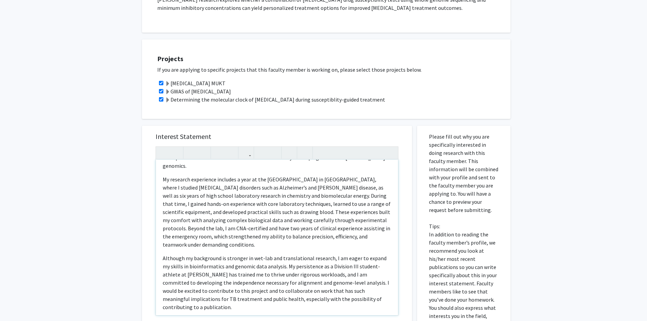
scroll to position [54, 0]
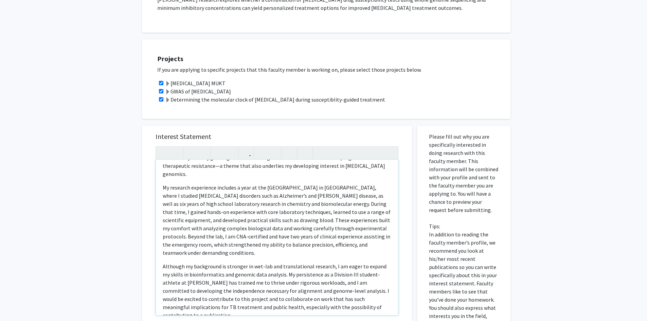
type textarea "<p>I am writing to express my enthusiasm for the opportunity to contribute to y…"
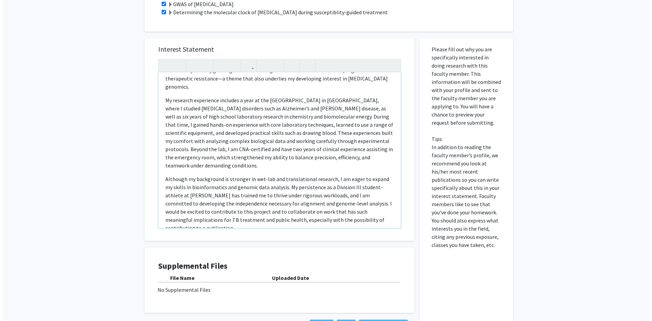
scroll to position [285, 0]
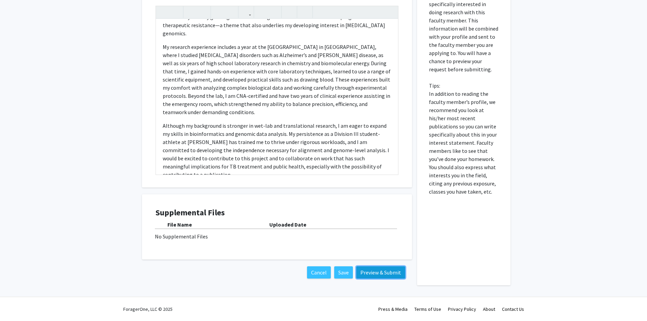
click at [386, 275] on button "Preview & Submit" at bounding box center [380, 272] width 49 height 12
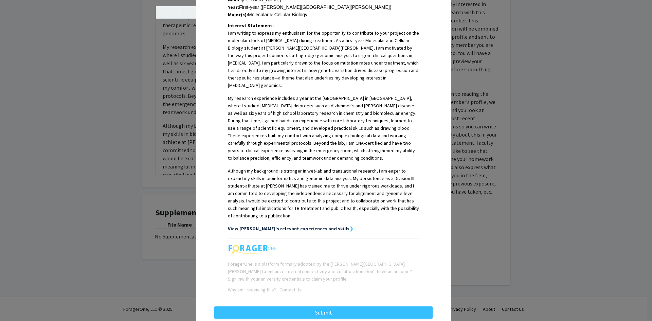
scroll to position [177, 0]
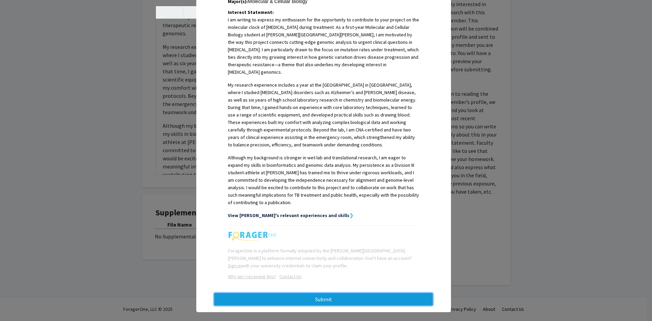
click at [317, 293] on button "Submit" at bounding box center [323, 299] width 218 height 12
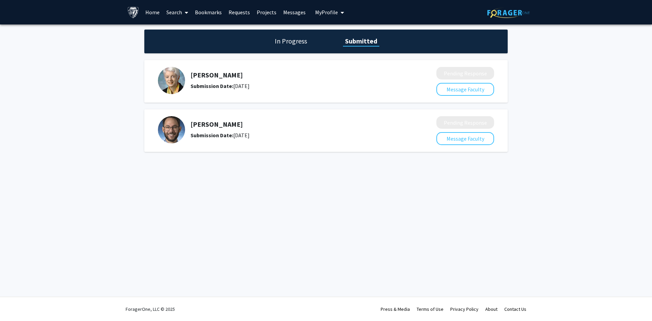
click at [207, 12] on link "Bookmarks" at bounding box center [209, 12] width 34 height 24
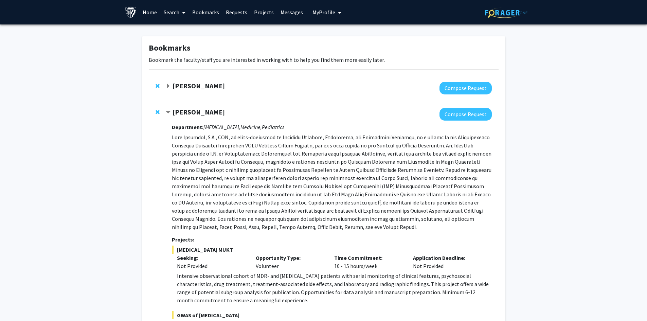
click at [179, 113] on strong "[PERSON_NAME]" at bounding box center [199, 112] width 52 height 8
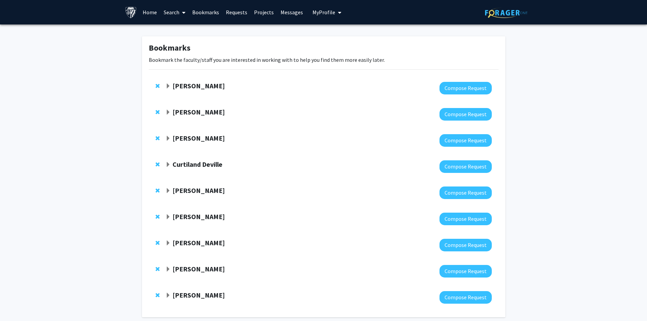
click at [191, 141] on strong "[PERSON_NAME]" at bounding box center [199, 138] width 52 height 8
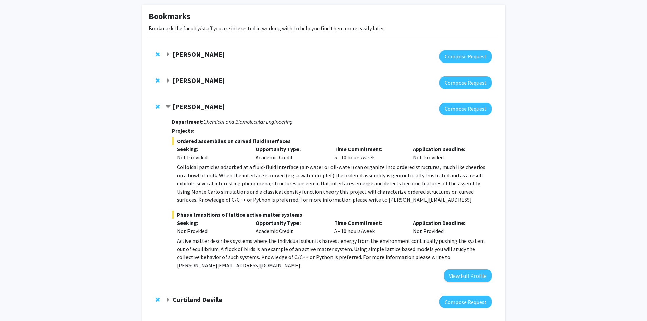
scroll to position [34, 0]
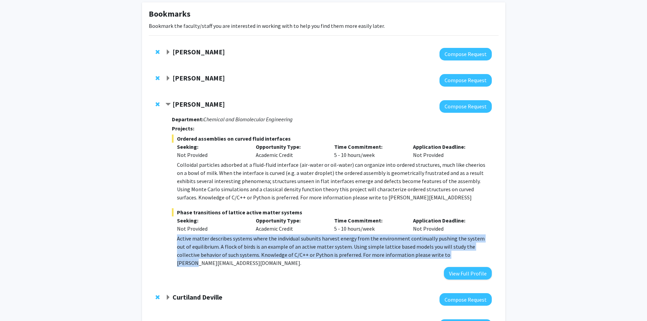
drag, startPoint x: 177, startPoint y: 238, endPoint x: 438, endPoint y: 252, distance: 261.2
click at [438, 252] on p "Active matter describes systems where the individual subunits harvest energy fr…" at bounding box center [334, 250] width 314 height 33
click at [479, 250] on p "Active matter describes systems where the individual subunits harvest energy fr…" at bounding box center [334, 250] width 314 height 33
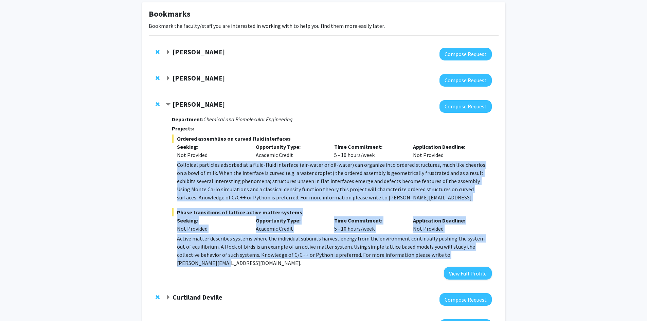
drag, startPoint x: 175, startPoint y: 164, endPoint x: 467, endPoint y: 251, distance: 305.0
click at [468, 251] on fg-project-list "Ordered assemblies on curved fluid interfaces Seeking: Not Provided Opportunity…" at bounding box center [332, 200] width 320 height 132
click at [285, 263] on div "Department: Chemical and Biomolecular Engineering Projects: Ordered assemblies …" at bounding box center [332, 196] width 320 height 167
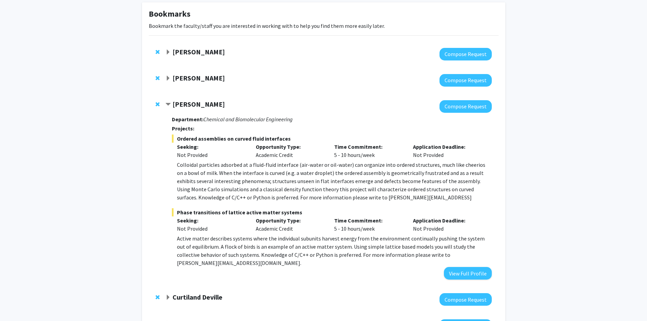
click at [178, 106] on strong "[PERSON_NAME]" at bounding box center [199, 104] width 52 height 8
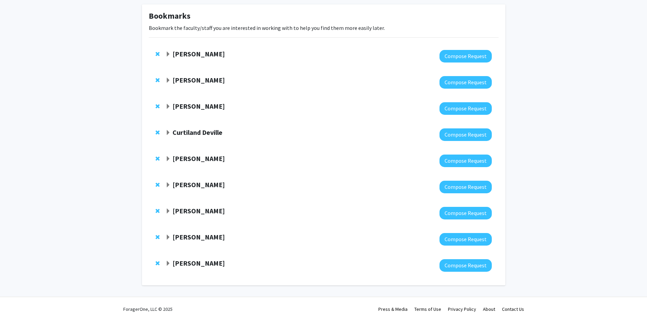
click at [182, 81] on strong "[PERSON_NAME]" at bounding box center [199, 80] width 52 height 8
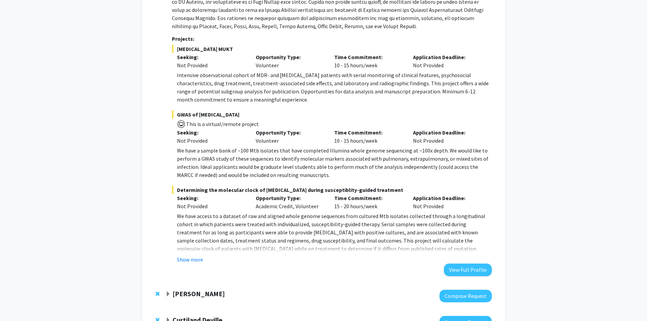
scroll to position [204, 0]
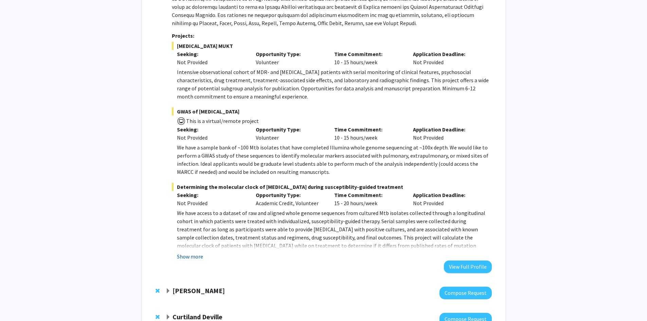
click at [193, 259] on button "Show more" at bounding box center [190, 256] width 26 height 8
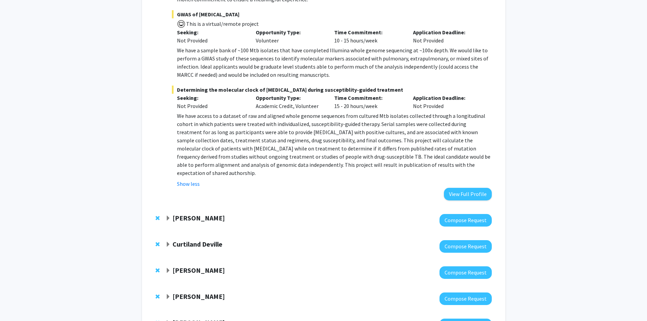
scroll to position [306, 0]
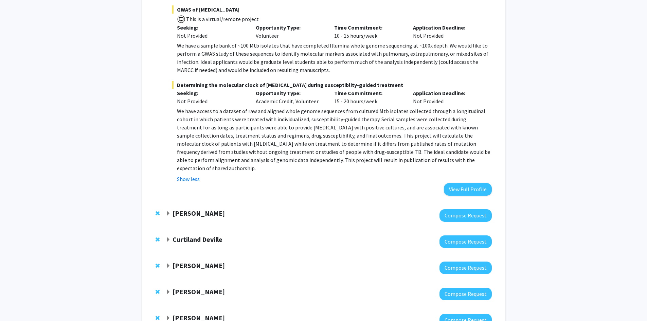
click at [184, 209] on strong "[PERSON_NAME]" at bounding box center [199, 213] width 52 height 8
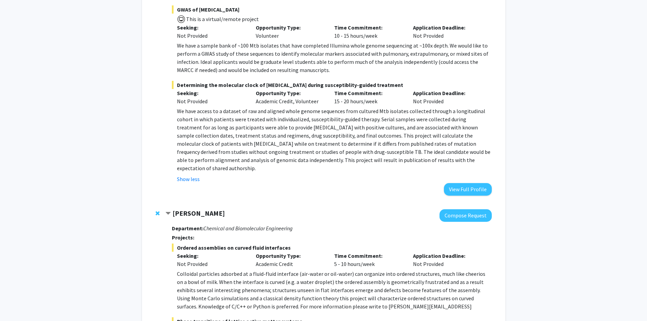
click at [159, 211] on span "Remove John Edison from bookmarks" at bounding box center [158, 213] width 4 height 5
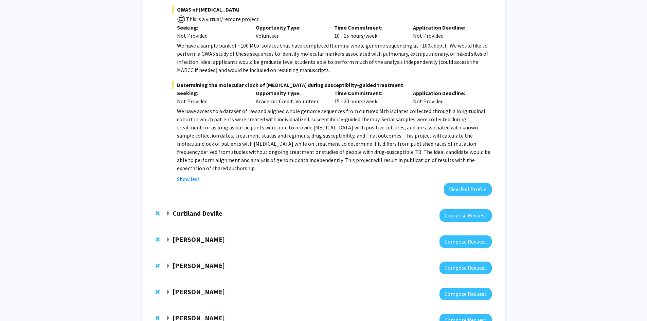
click at [195, 209] on strong "Curtiland Deville" at bounding box center [198, 213] width 50 height 8
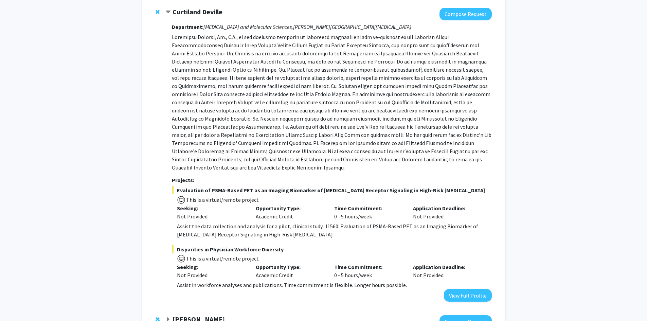
scroll to position [509, 0]
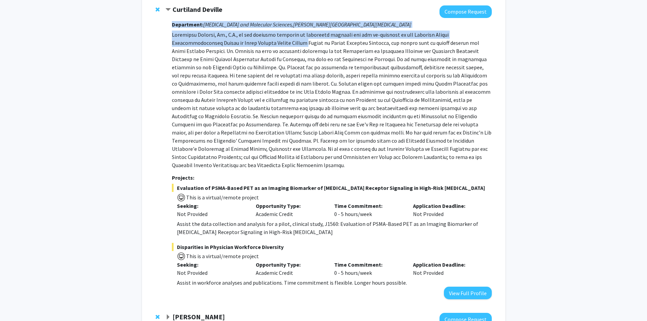
drag, startPoint x: 169, startPoint y: 25, endPoint x: 242, endPoint y: 35, distance: 74.1
click at [242, 35] on div "Curtiland Deville Compose Request Department: Radiation Oncology and Molecular …" at bounding box center [328, 152] width 326 height 294
click at [243, 36] on p at bounding box center [332, 100] width 320 height 139
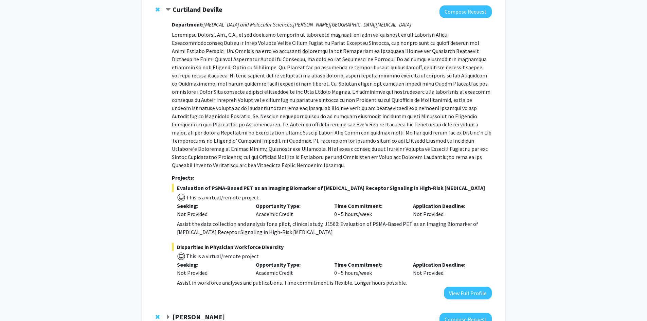
click at [181, 52] on p at bounding box center [332, 100] width 320 height 139
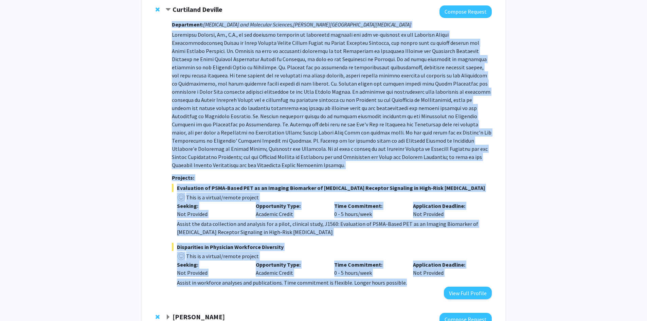
drag, startPoint x: 172, startPoint y: 16, endPoint x: 422, endPoint y: 263, distance: 351.1
click at [422, 263] on div "Department: Radiation Oncology and Molecular Sciences, Sidney Kimmel Comprehens…" at bounding box center [332, 159] width 320 height 282
copy div "Department: Radiation Oncology and Molecular Sciences, Sidney Kimmel Comprehens…"
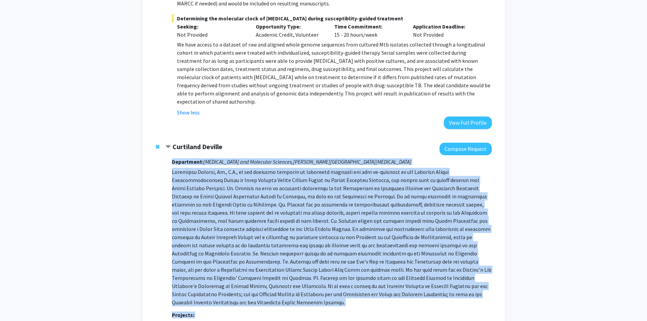
scroll to position [374, 0]
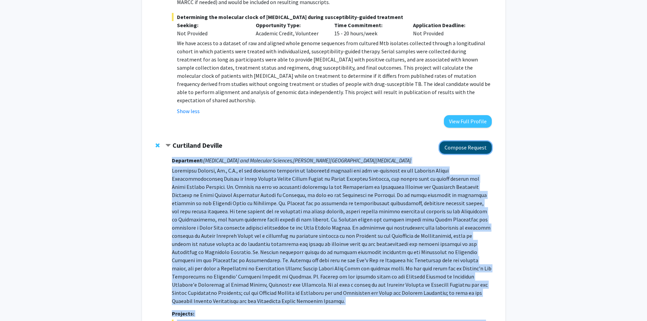
click at [454, 141] on button "Compose Request" at bounding box center [465, 147] width 52 height 13
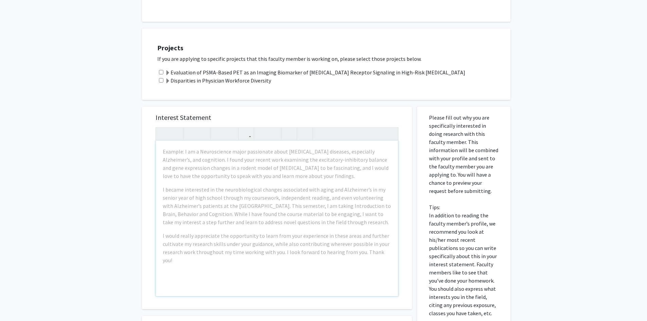
scroll to position [204, 0]
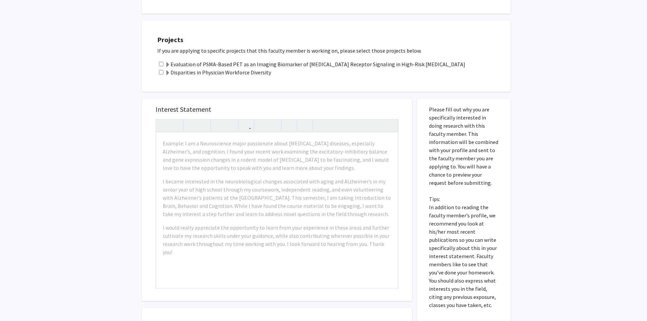
click at [162, 62] on input "checkbox" at bounding box center [161, 64] width 4 height 4
checkbox input "true"
click at [160, 70] on input "checkbox" at bounding box center [161, 72] width 4 height 4
checkbox input "true"
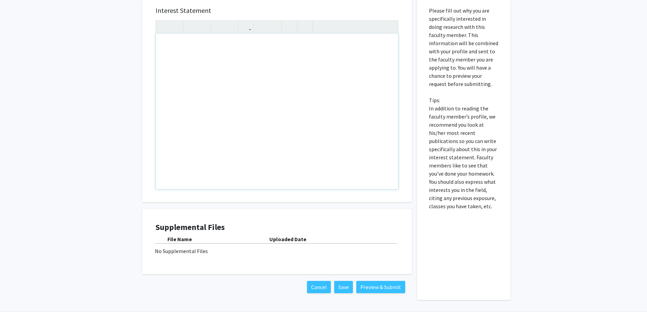
scroll to position [249, 0]
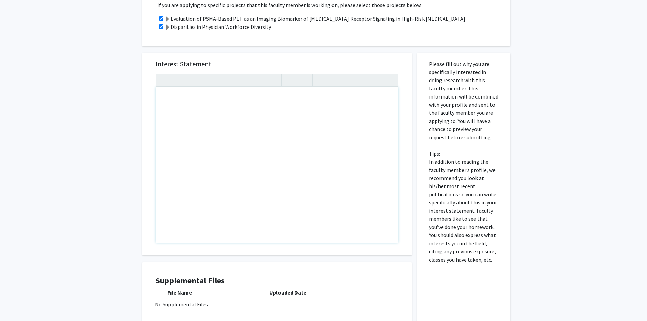
click at [196, 122] on div "Note to users with screen readers: Please press Alt+0 or Option+0 to deactivate…" at bounding box center [277, 165] width 242 height 156
paste div "Note to users with screen readers: Please press Alt+0 or Option+0 to deactivate…"
type textarea "<p>I am very interested in contributing to your research on disparities in phys…"
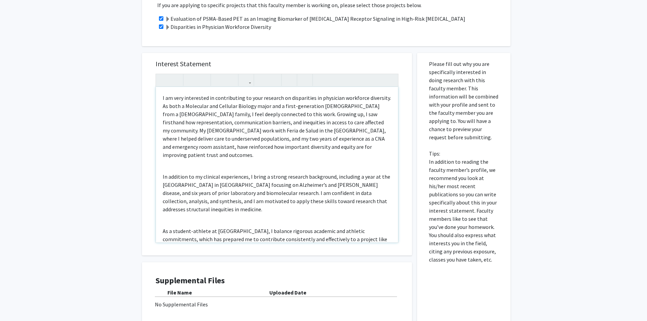
click at [162, 169] on div "I am very interested in contributing to your research on disparities in physici…" at bounding box center [277, 165] width 242 height 156
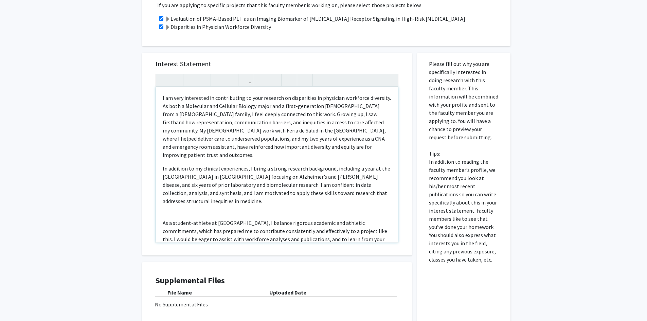
click at [160, 216] on div "I am very interested in contributing to your research on disparities in physici…" at bounding box center [277, 165] width 242 height 156
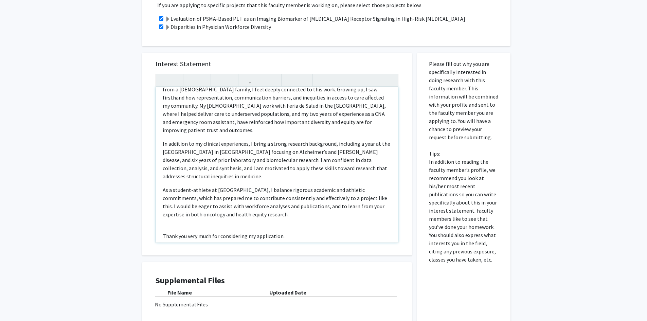
scroll to position [26, 0]
click at [163, 230] on p "Thank you very much for considering my application." at bounding box center [277, 234] width 229 height 8
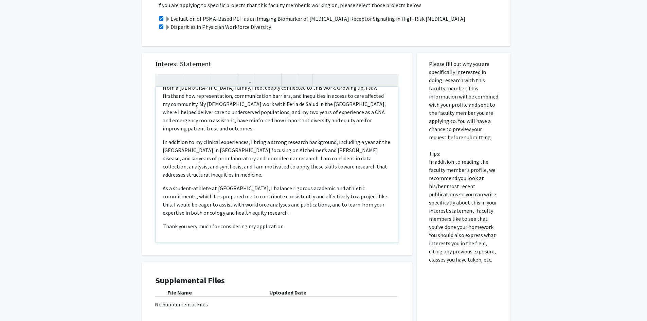
type textarea "<p>I am very interested in contributing to your research on disparities in phys…"
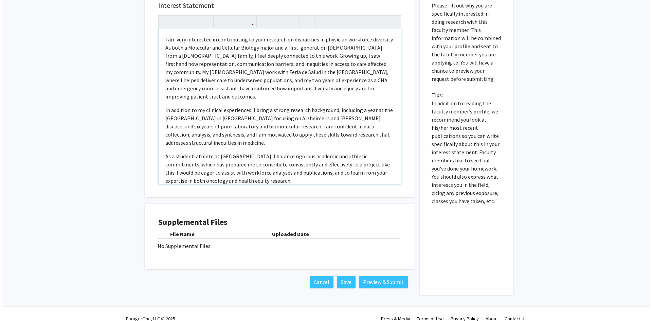
scroll to position [317, 0]
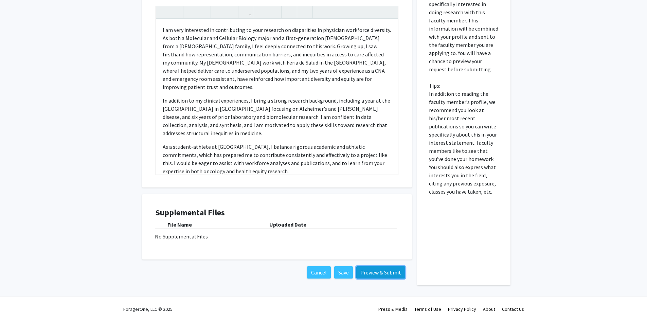
click at [367, 274] on button "Preview & Submit" at bounding box center [380, 272] width 49 height 12
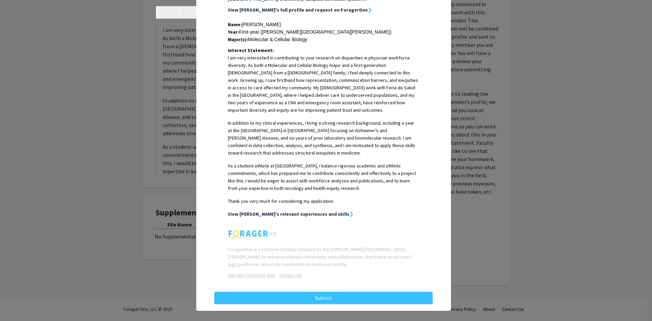
scroll to position [145, 0]
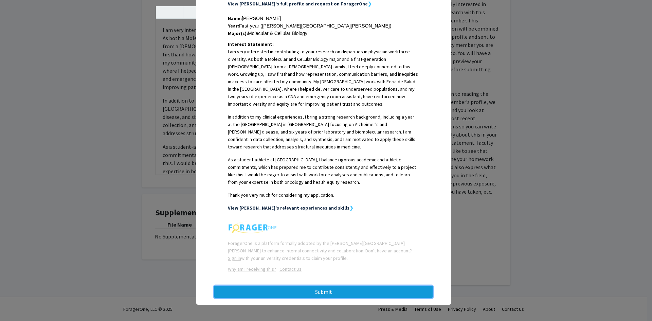
click at [355, 294] on button "Submit" at bounding box center [323, 292] width 218 height 12
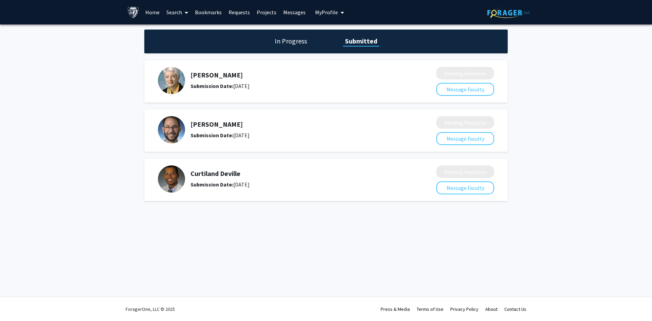
click at [291, 11] on link "Messages" at bounding box center [294, 12] width 29 height 24
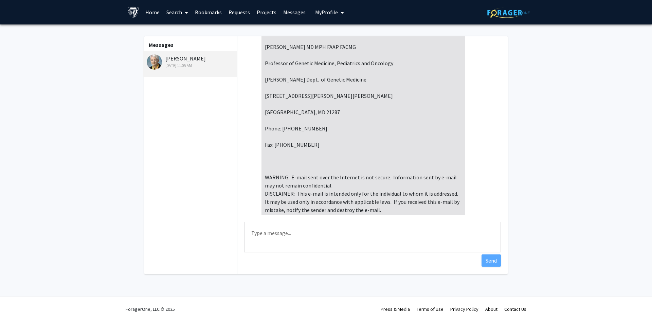
scroll to position [68, 0]
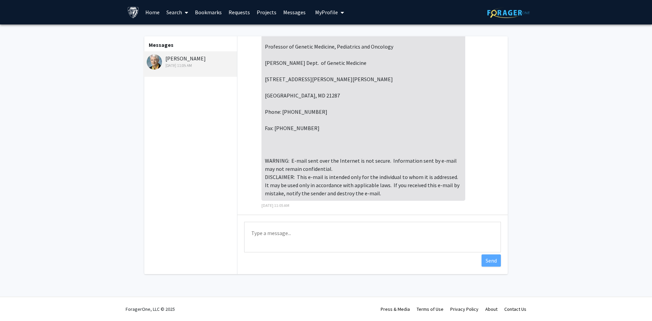
click at [153, 58] on img at bounding box center [154, 61] width 15 height 15
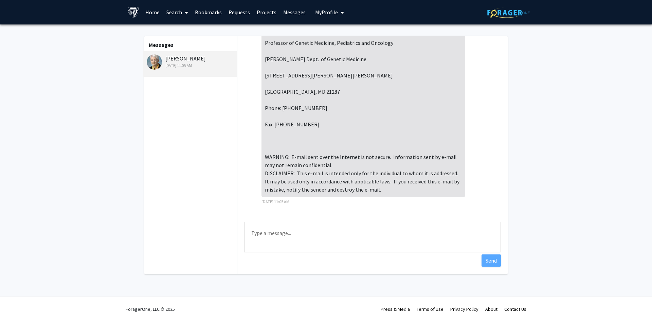
click at [178, 57] on div "Joann Bodurtha Aug 20, 2025 11:05 AM" at bounding box center [191, 61] width 89 height 14
click at [204, 61] on div "Joann Bodurtha Aug 20, 2025 11:05 AM" at bounding box center [191, 61] width 89 height 14
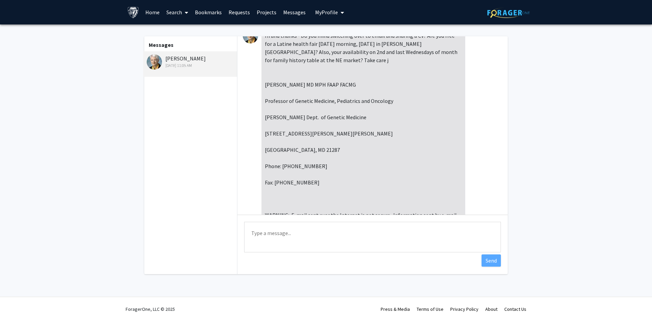
scroll to position [0, 0]
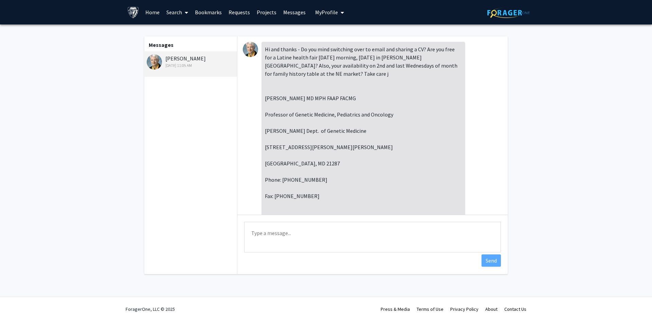
click at [250, 44] on img at bounding box center [250, 49] width 15 height 15
drag, startPoint x: 251, startPoint y: 47, endPoint x: 197, endPoint y: 59, distance: 55.4
click at [251, 47] on img at bounding box center [250, 49] width 15 height 15
click at [168, 58] on div "Joann Bodurtha Aug 20, 2025 11:05 AM" at bounding box center [191, 61] width 89 height 14
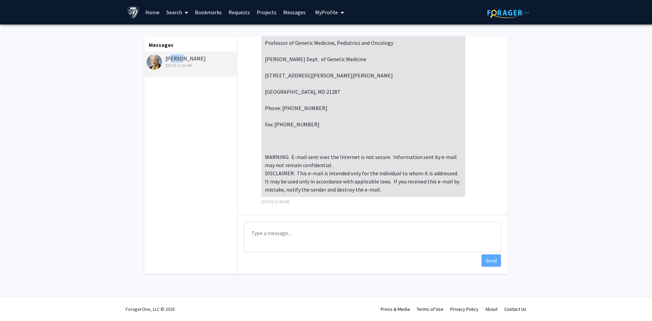
click at [156, 59] on img at bounding box center [154, 61] width 15 height 15
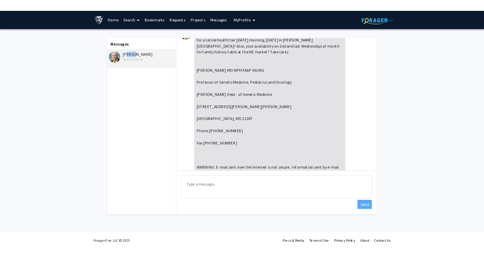
scroll to position [0, 0]
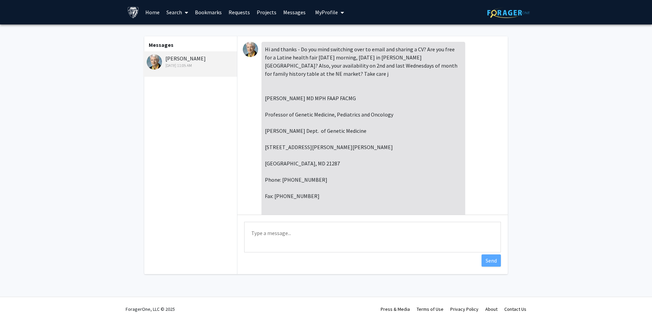
click at [257, 163] on div "Hi and thanks - Do you mind switching over to email and sharing a CV? Are you f…" at bounding box center [372, 161] width 259 height 239
click at [299, 228] on textarea "Type a message" at bounding box center [372, 237] width 257 height 31
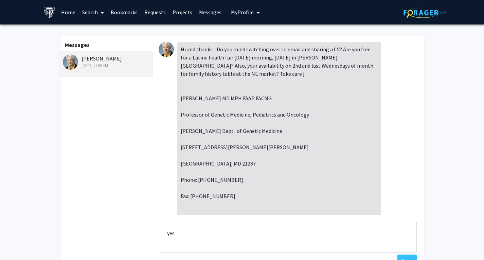
click at [214, 237] on textarea "yes" at bounding box center [288, 237] width 257 height 31
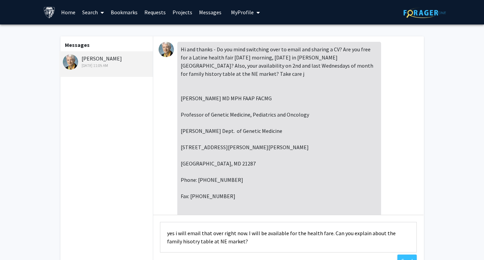
click at [178, 240] on textarea "yes i will email that over right now. I will be available for the health fare. …" at bounding box center [288, 237] width 257 height 31
click at [235, 243] on textarea "yes i will email that over right now. I will be available for the health fare. …" at bounding box center [288, 237] width 257 height 31
type textarea "yes i will email that over right now. I will be available for the health fare. …"
click at [400, 258] on button "Send" at bounding box center [406, 260] width 19 height 12
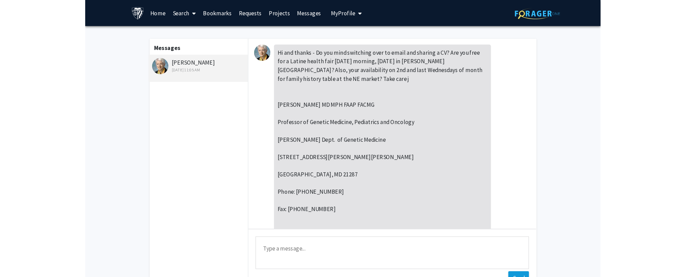
scroll to position [107, 0]
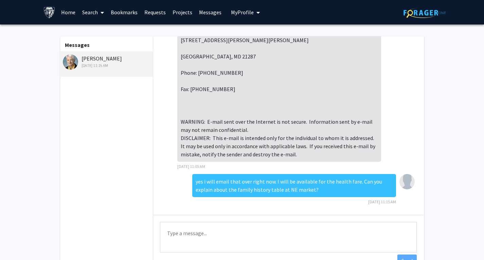
drag, startPoint x: 270, startPoint y: 181, endPoint x: 314, endPoint y: 187, distance: 44.2
click at [314, 187] on div "yes i will email that over right now. I will be available for the health fare. …" at bounding box center [294, 185] width 204 height 23
copy div "I will be available for the health fare. Can you explain about the family histo…"
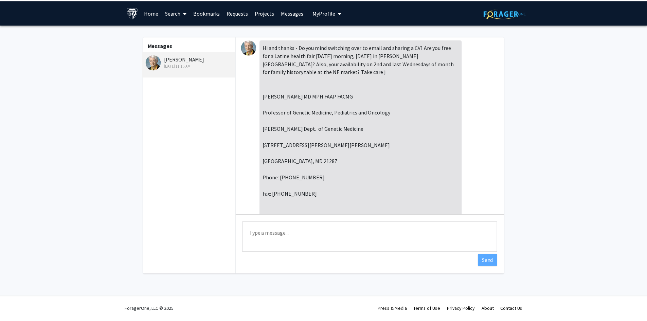
scroll to position [0, 0]
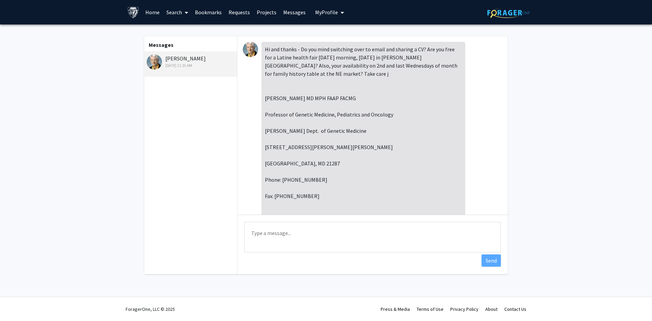
click at [210, 15] on link "Bookmarks" at bounding box center [209, 12] width 34 height 24
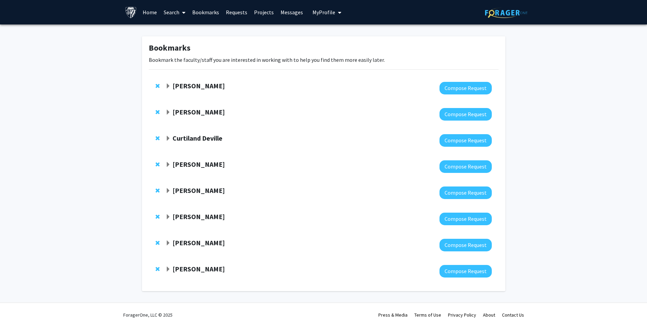
click at [199, 87] on strong "[PERSON_NAME]" at bounding box center [199, 86] width 52 height 8
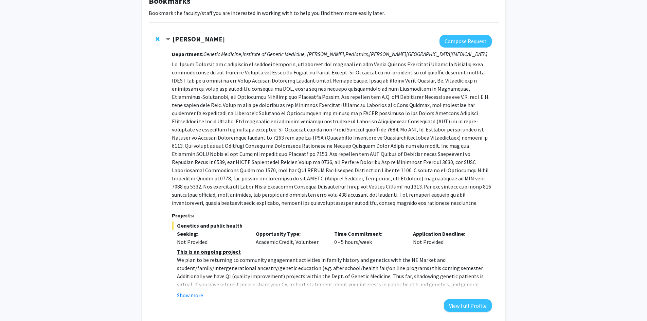
scroll to position [102, 0]
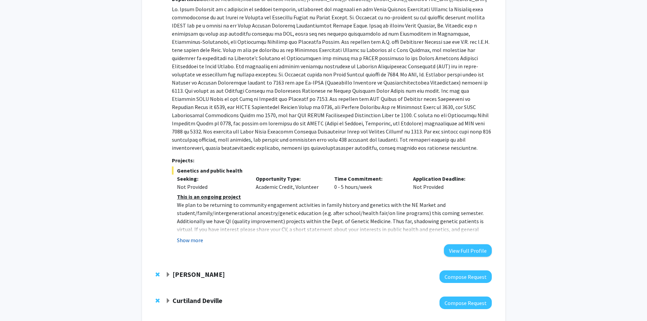
click at [191, 239] on button "Show more" at bounding box center [190, 240] width 26 height 8
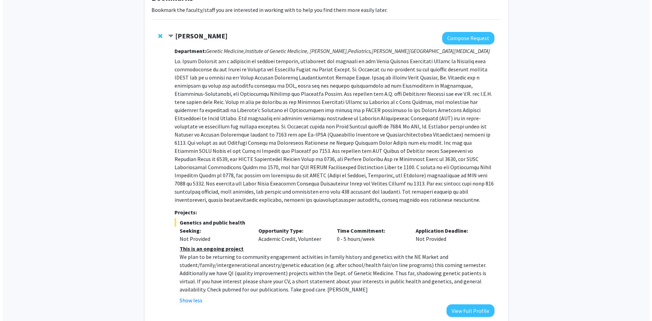
scroll to position [0, 0]
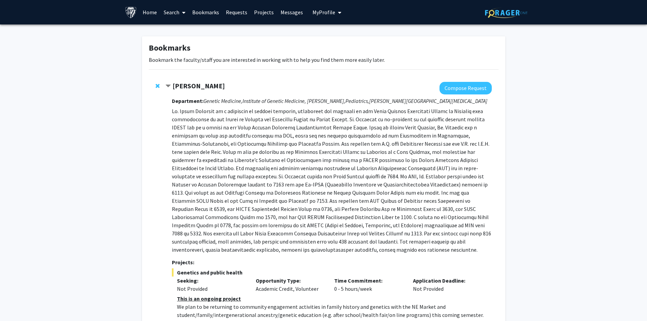
click at [286, 14] on link "Messages" at bounding box center [291, 12] width 29 height 24
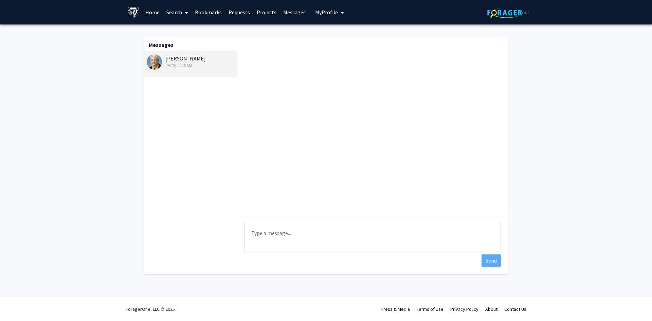
scroll to position [107, 0]
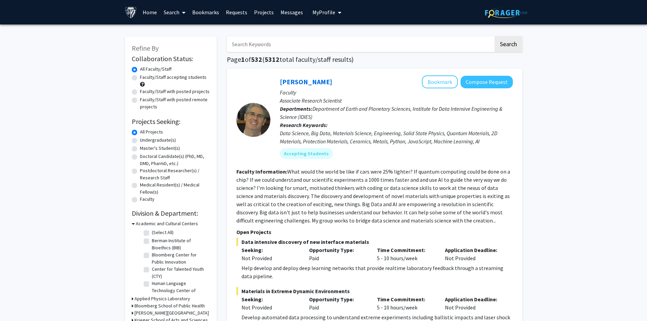
click at [287, 12] on link "Messages" at bounding box center [291, 12] width 29 height 24
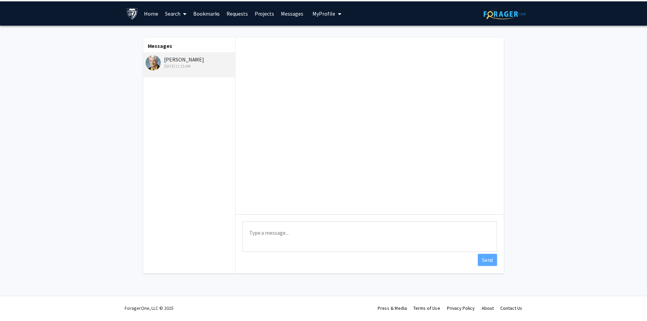
scroll to position [107, 0]
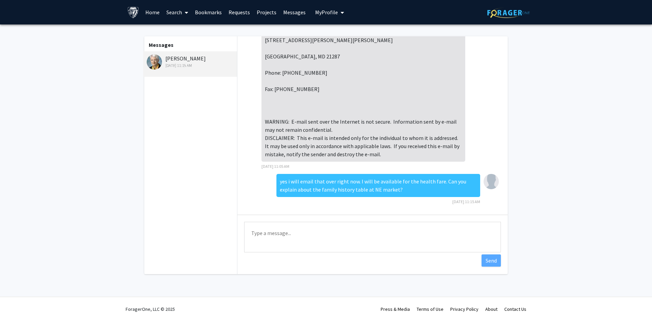
click at [231, 11] on link "Requests" at bounding box center [239, 12] width 28 height 24
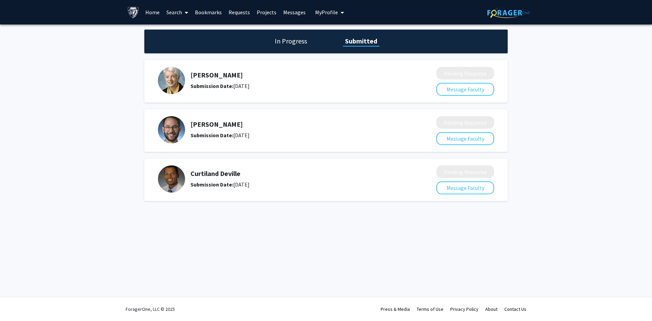
click at [210, 13] on link "Bookmarks" at bounding box center [209, 12] width 34 height 24
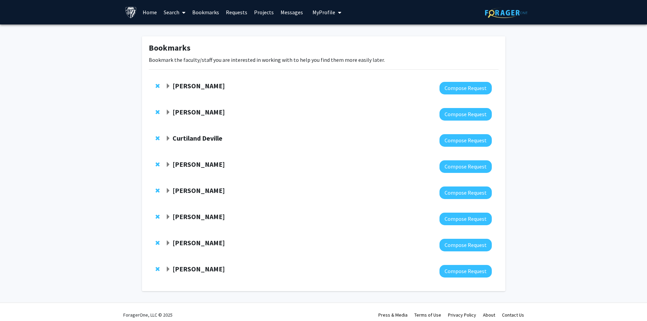
click at [195, 87] on strong "[PERSON_NAME]" at bounding box center [199, 86] width 52 height 8
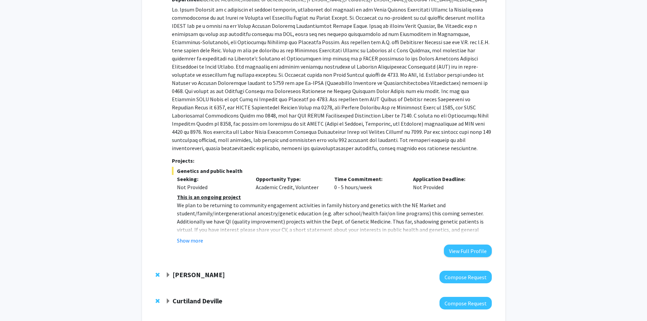
scroll to position [102, 0]
click at [192, 239] on button "Show more" at bounding box center [190, 240] width 26 height 8
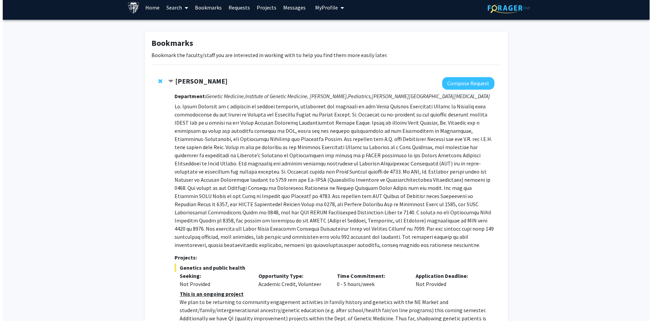
scroll to position [0, 0]
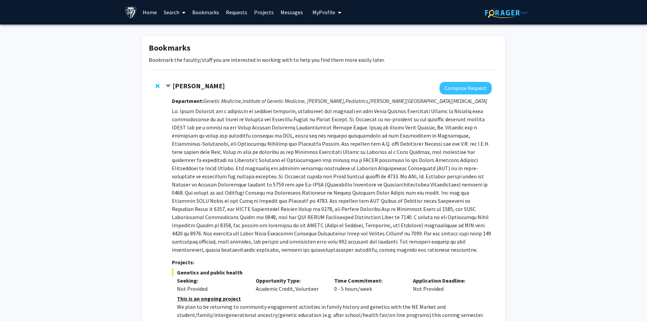
click at [232, 12] on link "Requests" at bounding box center [236, 12] width 28 height 24
